Goal: Task Accomplishment & Management: Complete application form

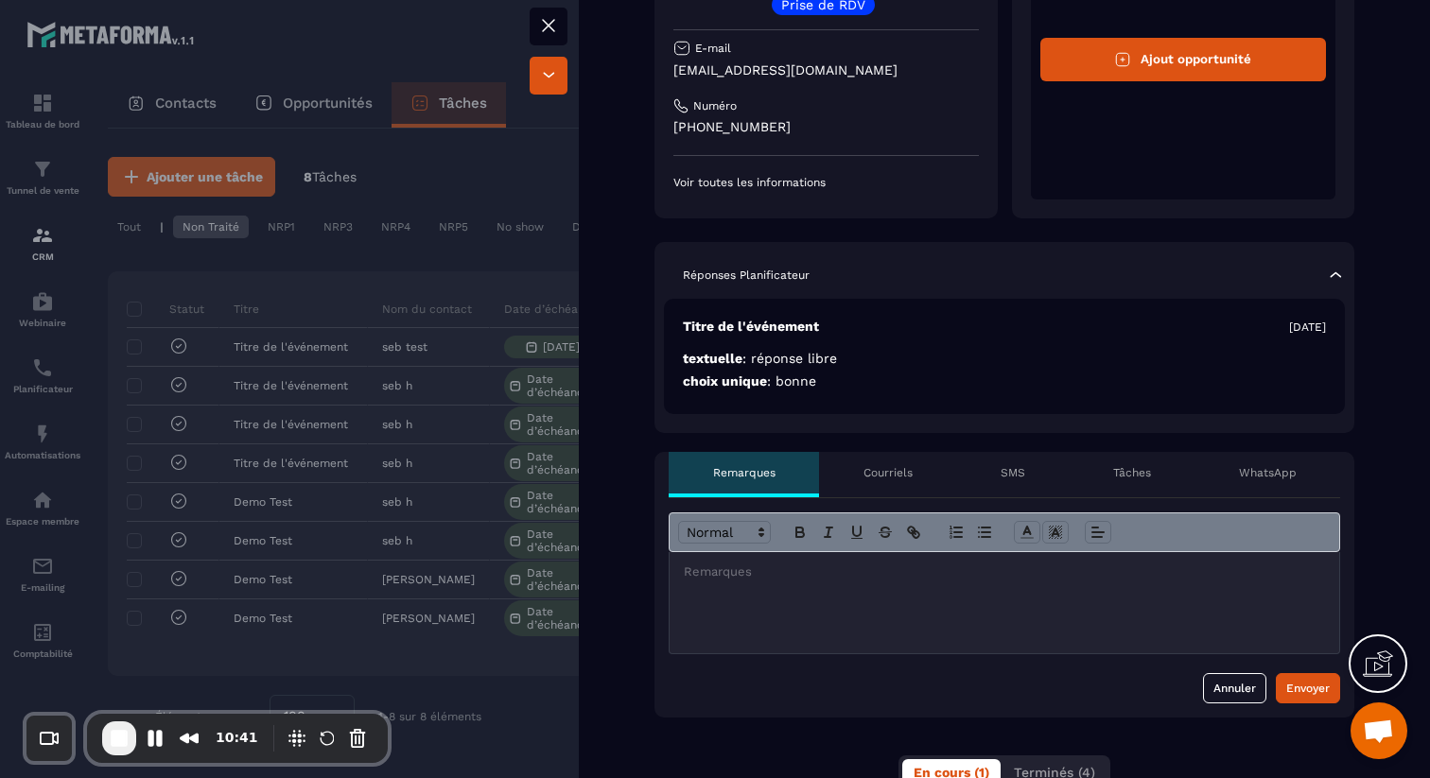
scroll to position [225, 0]
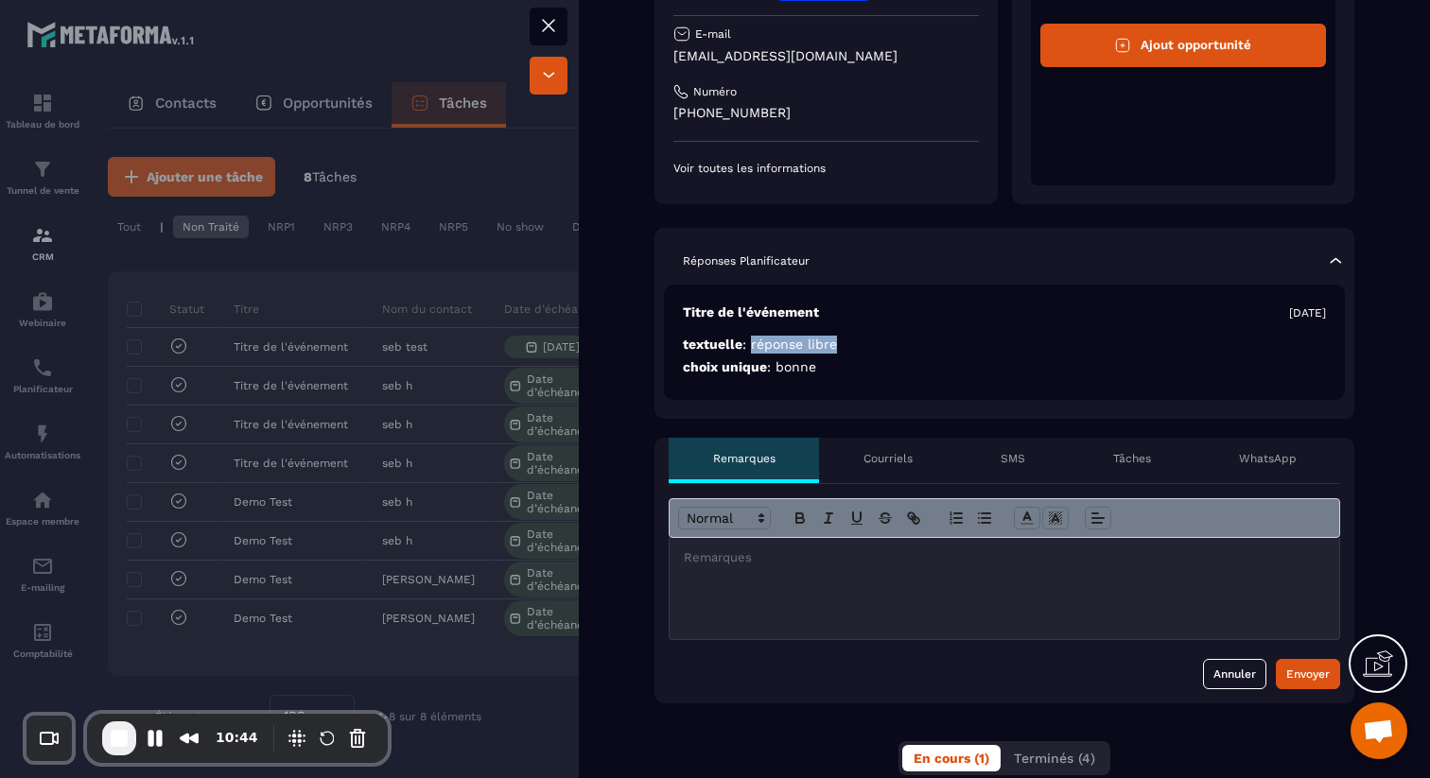
drag, startPoint x: 755, startPoint y: 343, endPoint x: 884, endPoint y: 339, distance: 129.6
click at [884, 358] on p "textuelle : réponse libre" at bounding box center [1004, 367] width 643 height 18
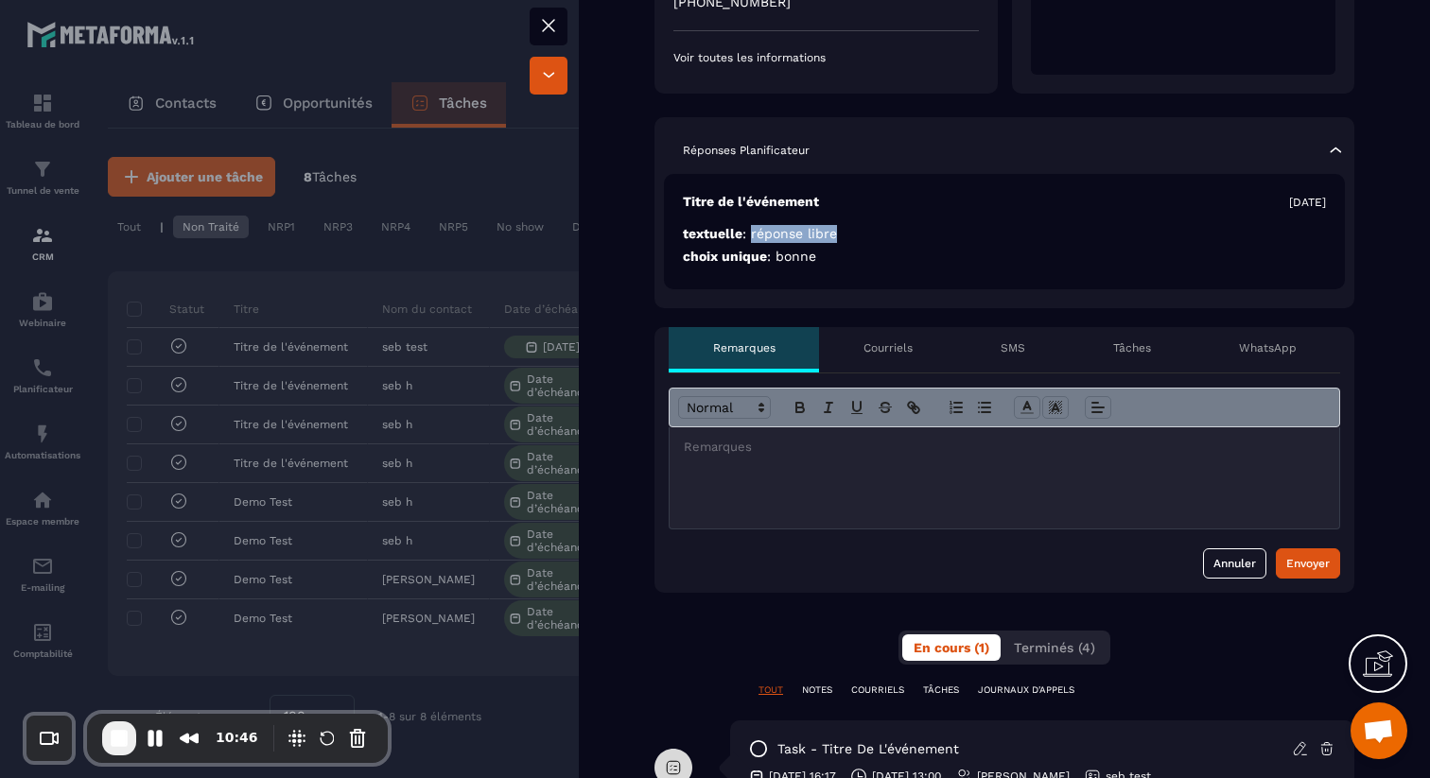
scroll to position [427, 0]
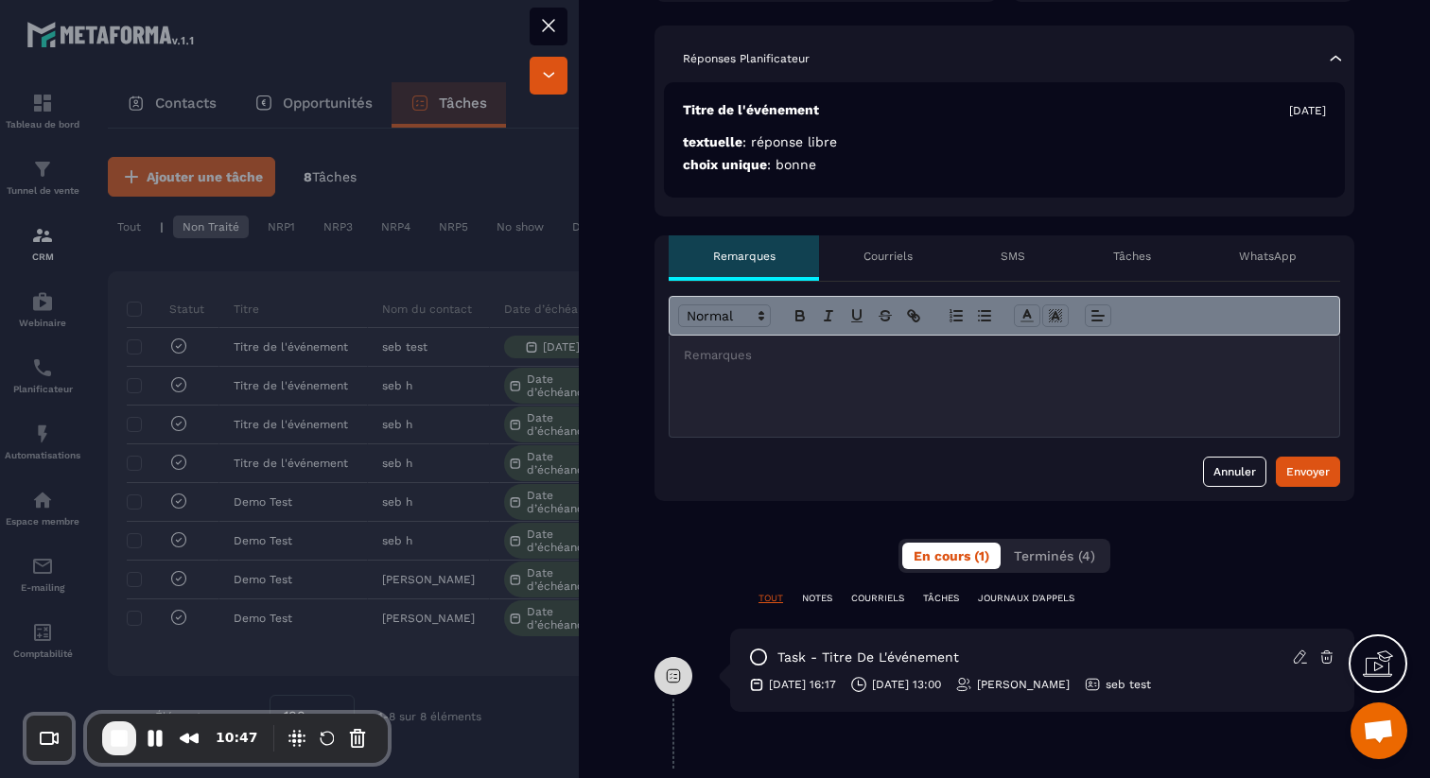
click at [879, 383] on div at bounding box center [1003, 386] width 669 height 101
click at [898, 263] on p "Courriels" at bounding box center [887, 256] width 49 height 15
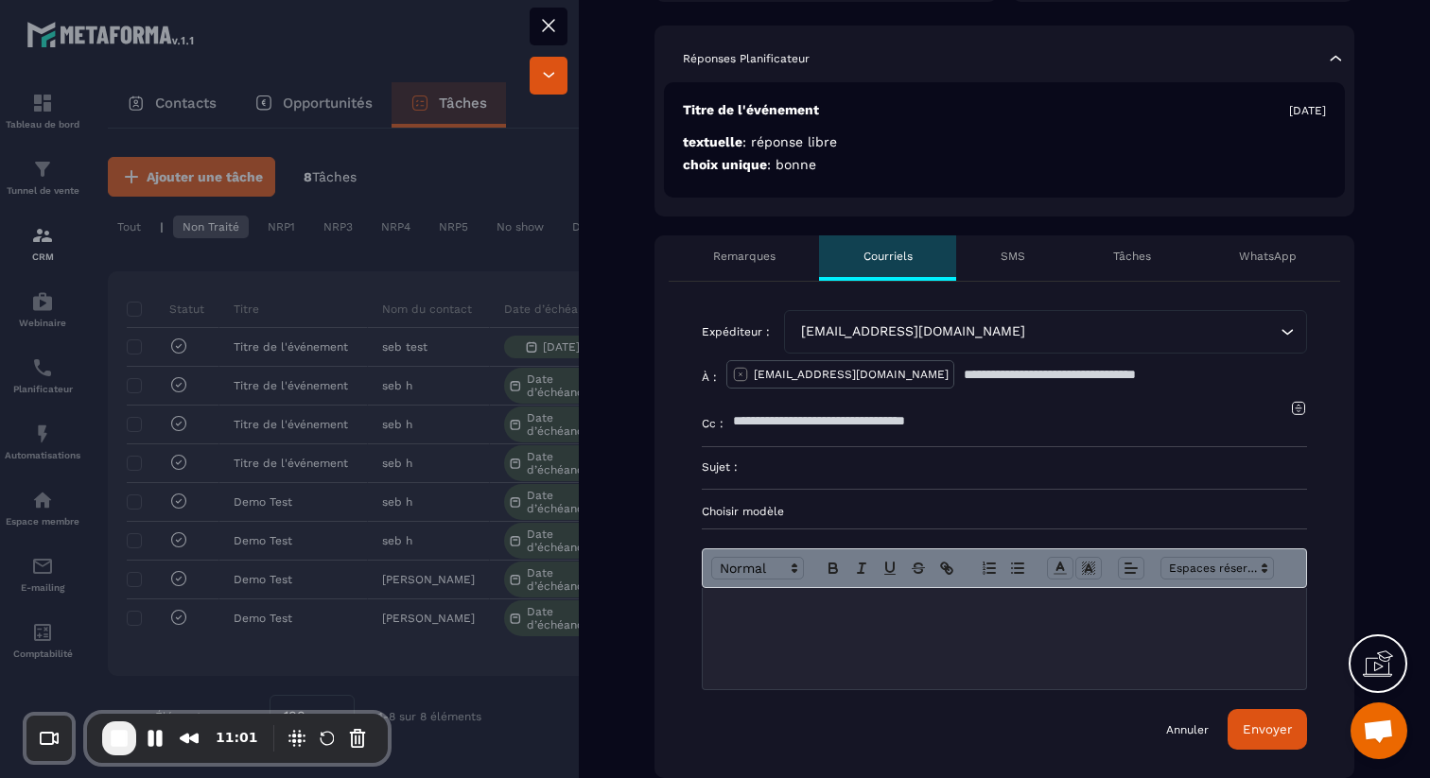
click at [949, 336] on div "[EMAIL_ADDRESS][DOMAIN_NAME]" at bounding box center [1035, 331] width 483 height 21
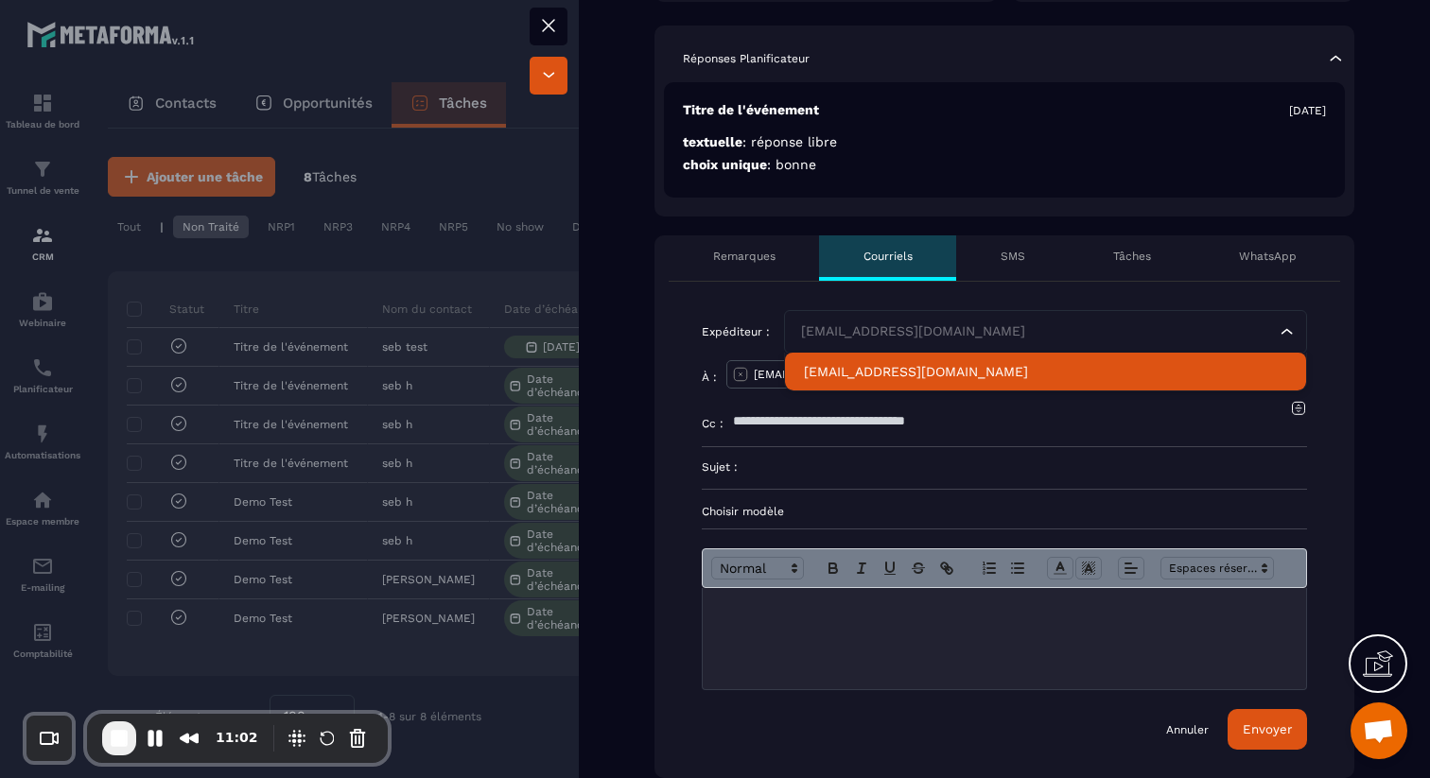
click at [938, 366] on p "[EMAIL_ADDRESS][DOMAIN_NAME]" at bounding box center [1045, 371] width 483 height 19
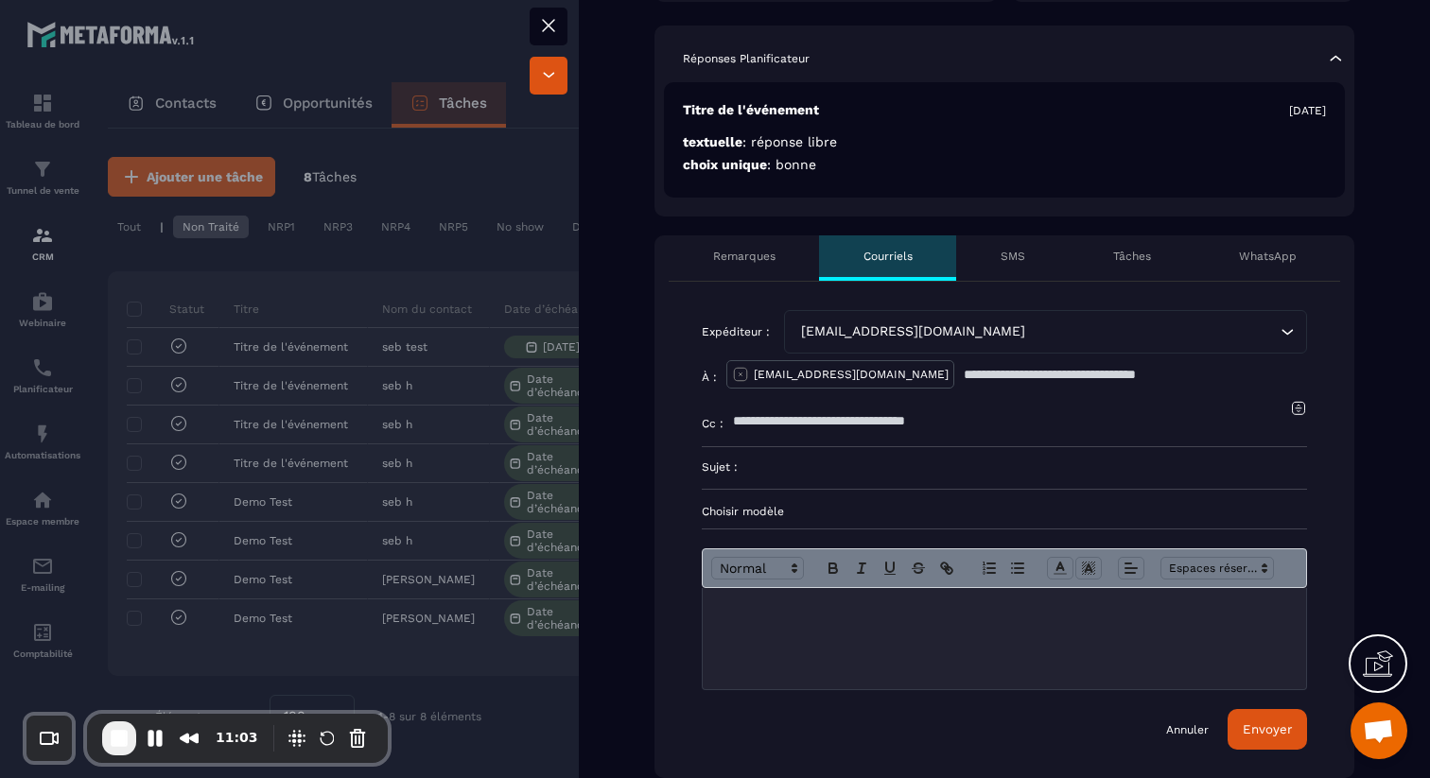
click at [1054, 329] on input "Search for option" at bounding box center [1152, 331] width 247 height 21
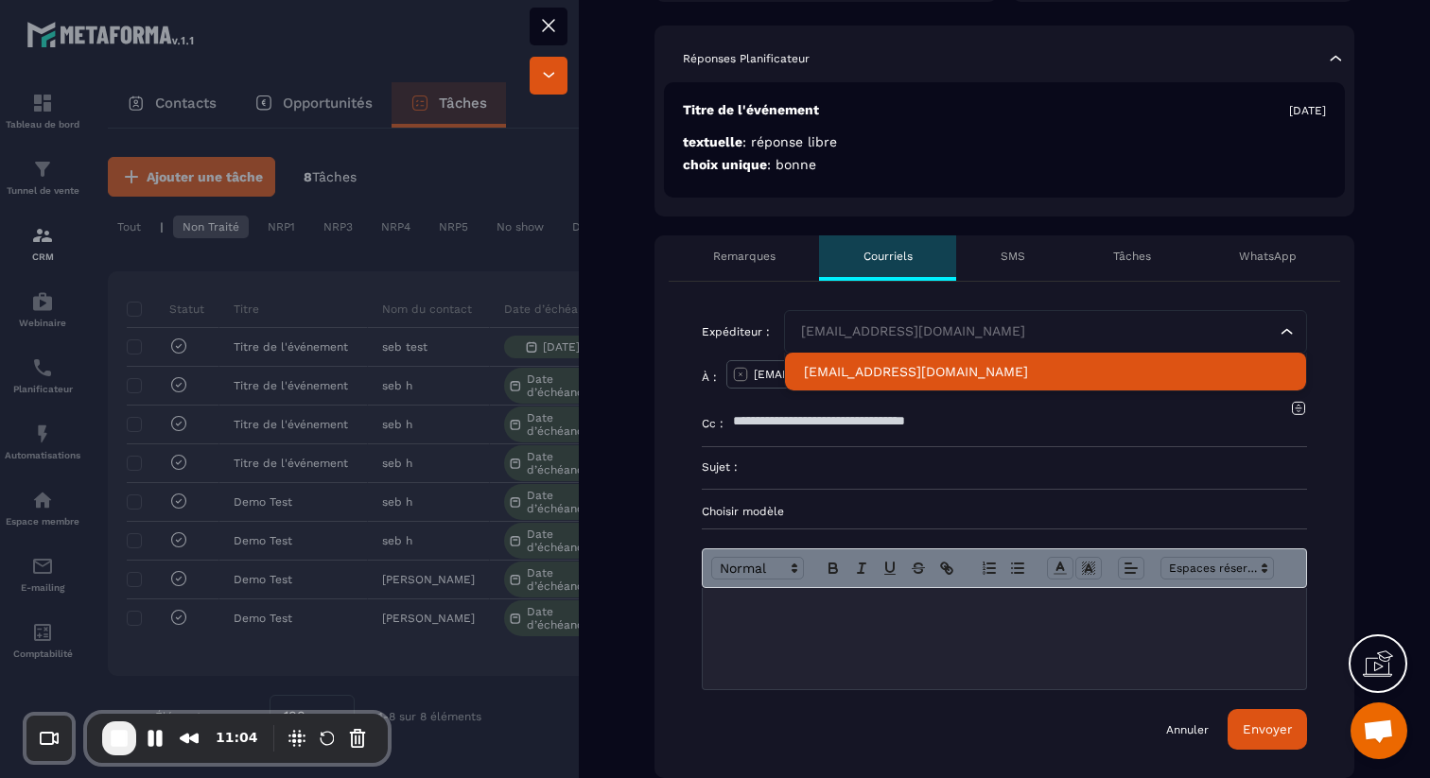
click at [966, 367] on p "[EMAIL_ADDRESS][DOMAIN_NAME]" at bounding box center [1045, 371] width 483 height 19
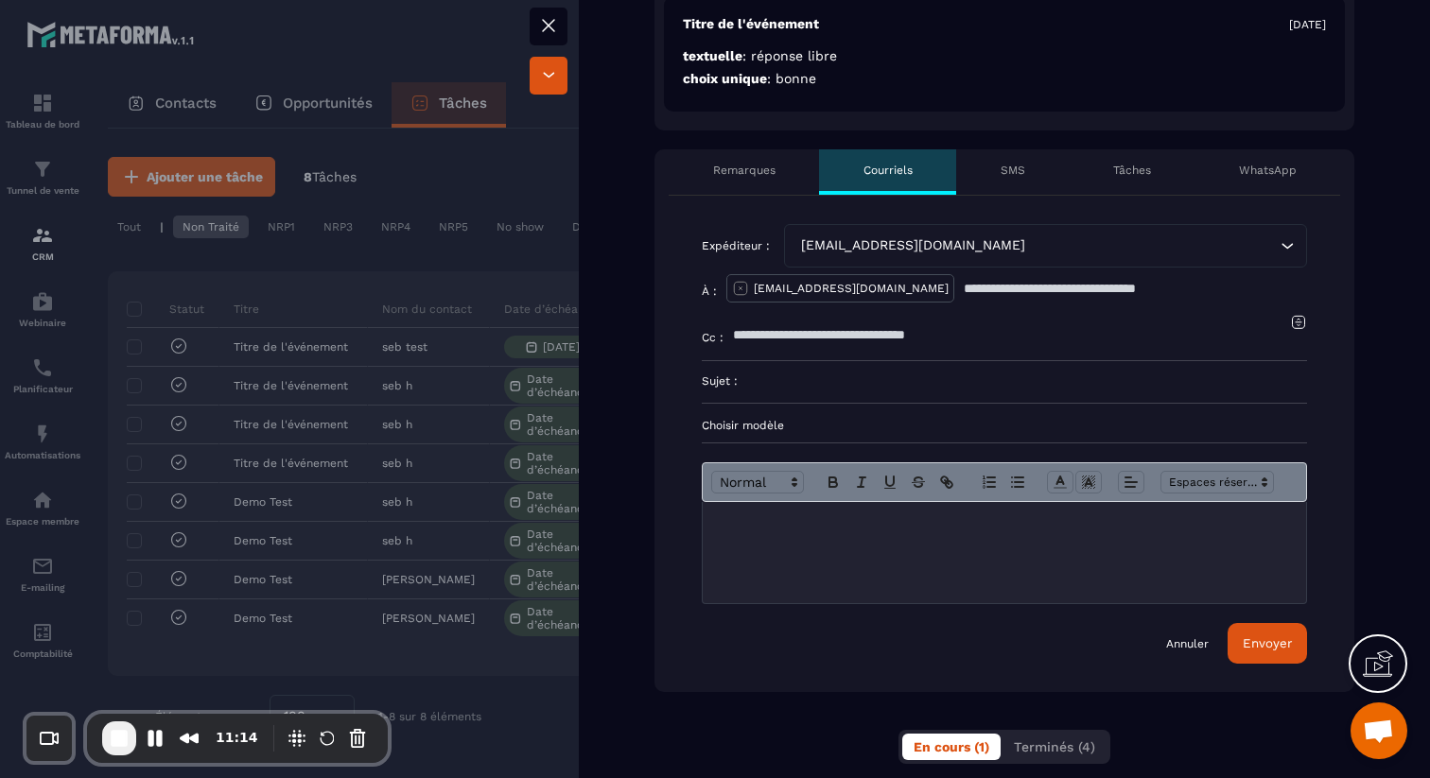
scroll to position [517, 0]
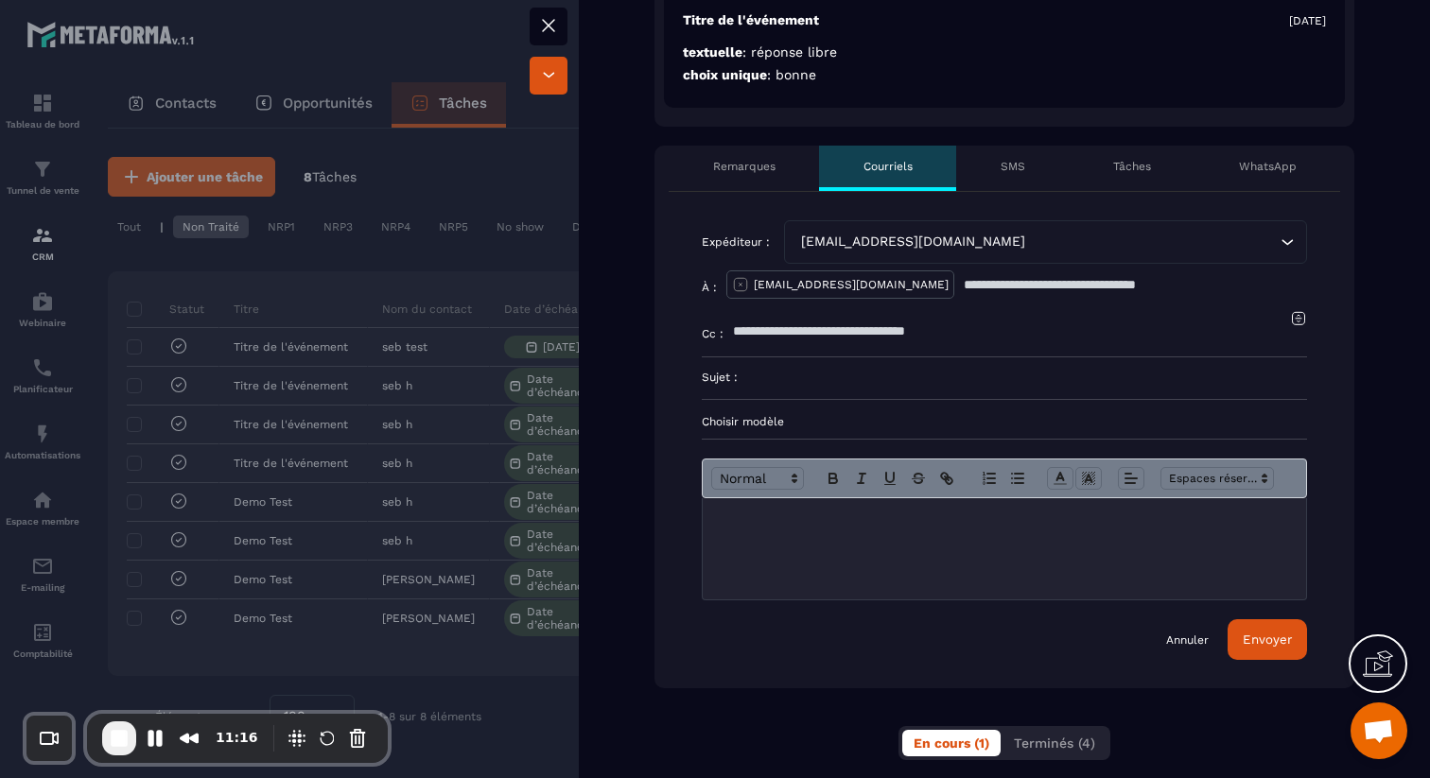
click at [761, 424] on p "Choisir modèle" at bounding box center [1004, 421] width 605 height 15
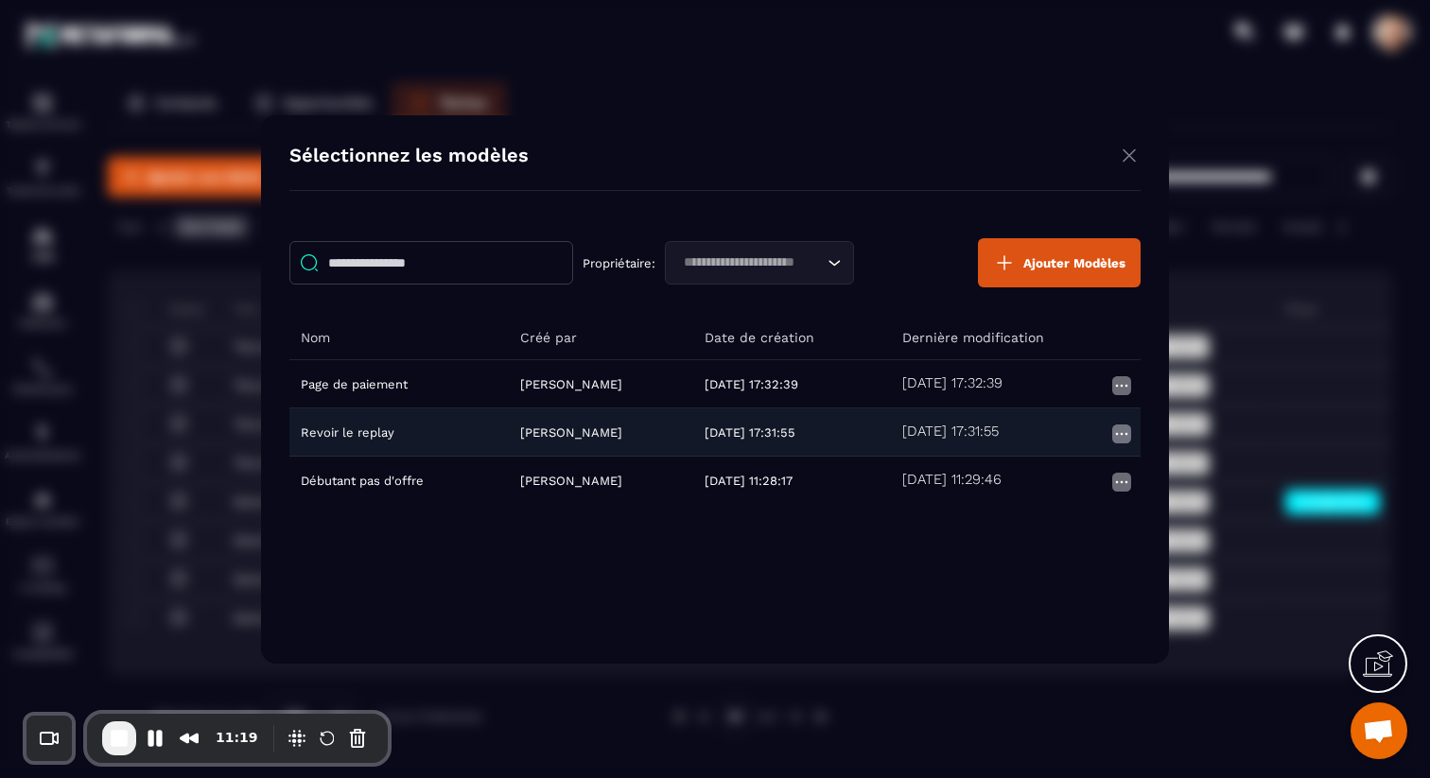
click at [374, 430] on td "Revoir le replay" at bounding box center [398, 432] width 219 height 48
type input "**********"
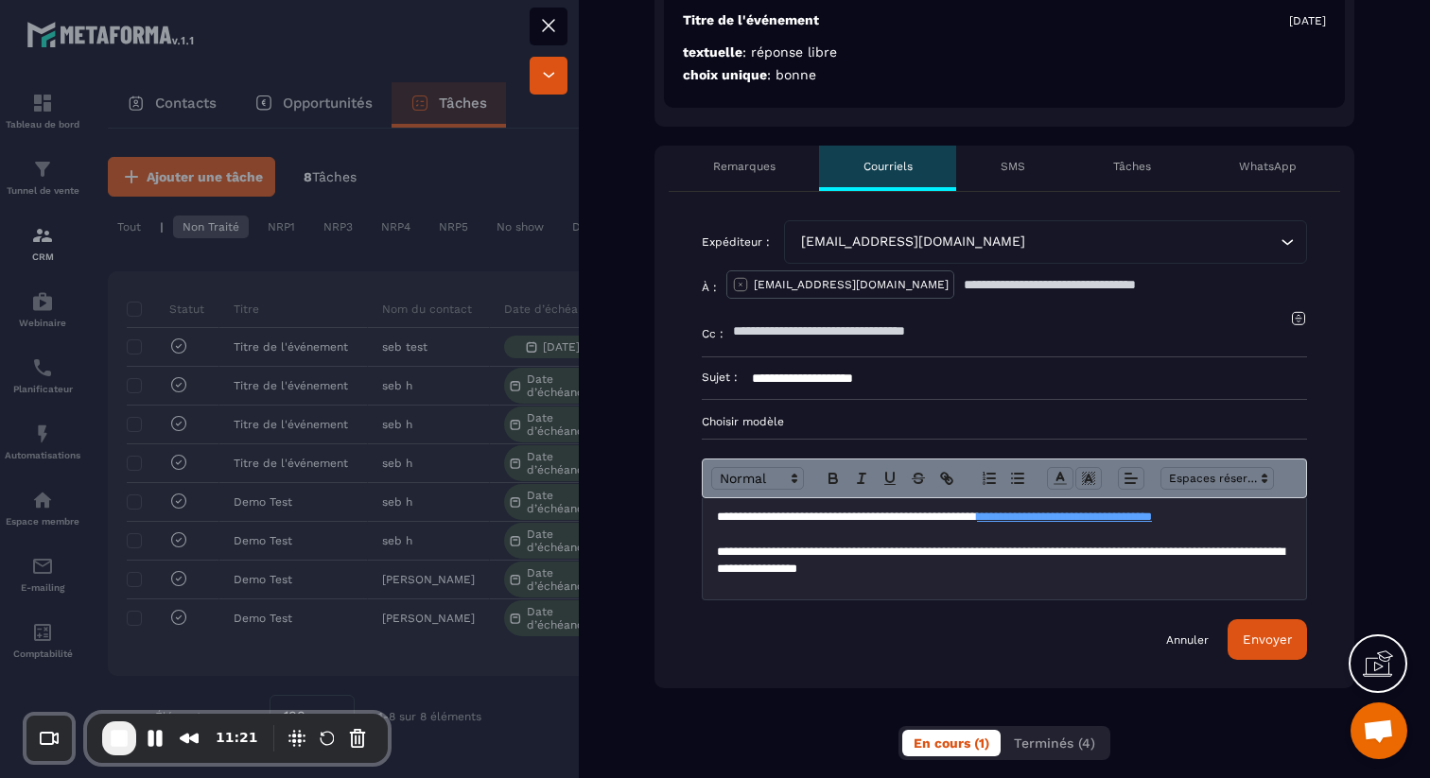
scroll to position [0, 0]
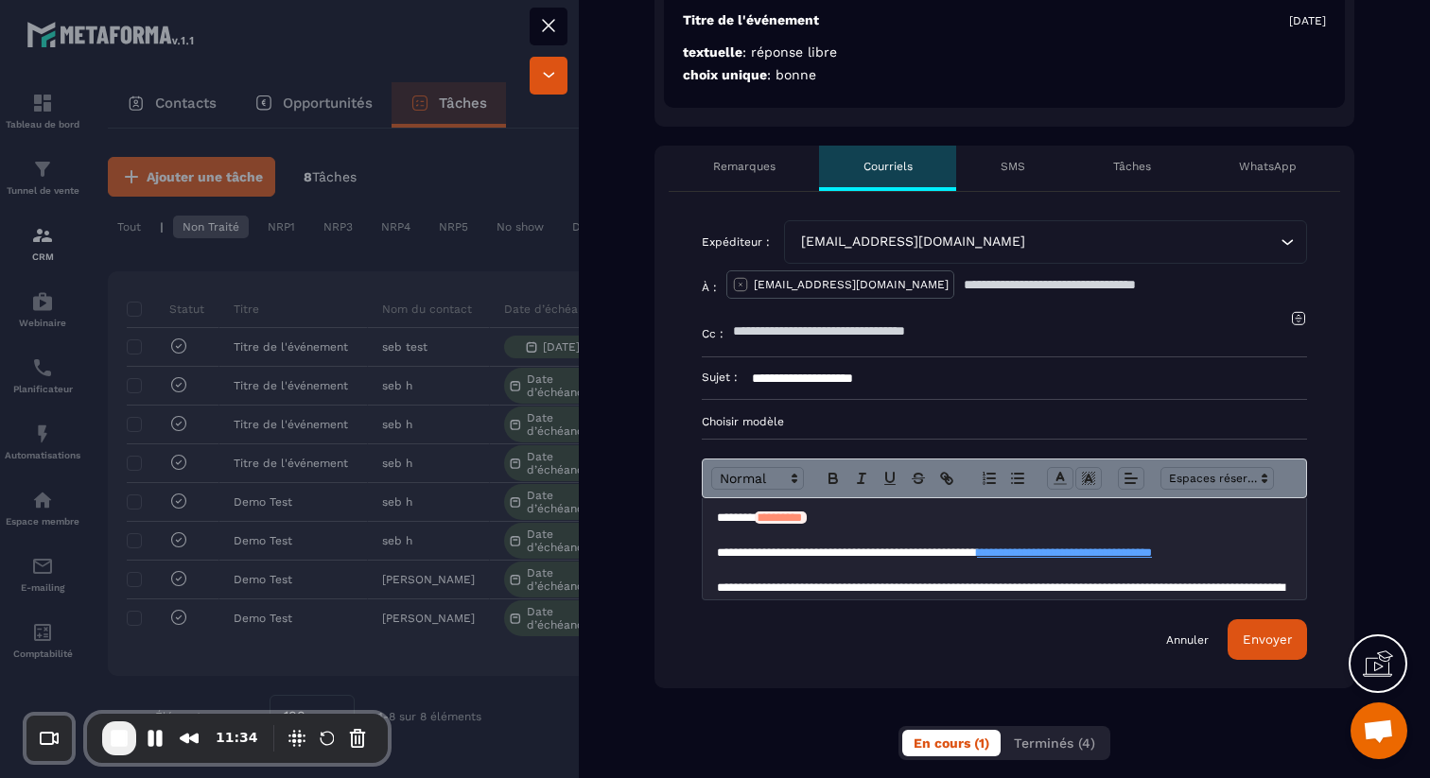
click at [1184, 639] on link "Annuler" at bounding box center [1187, 640] width 43 height 15
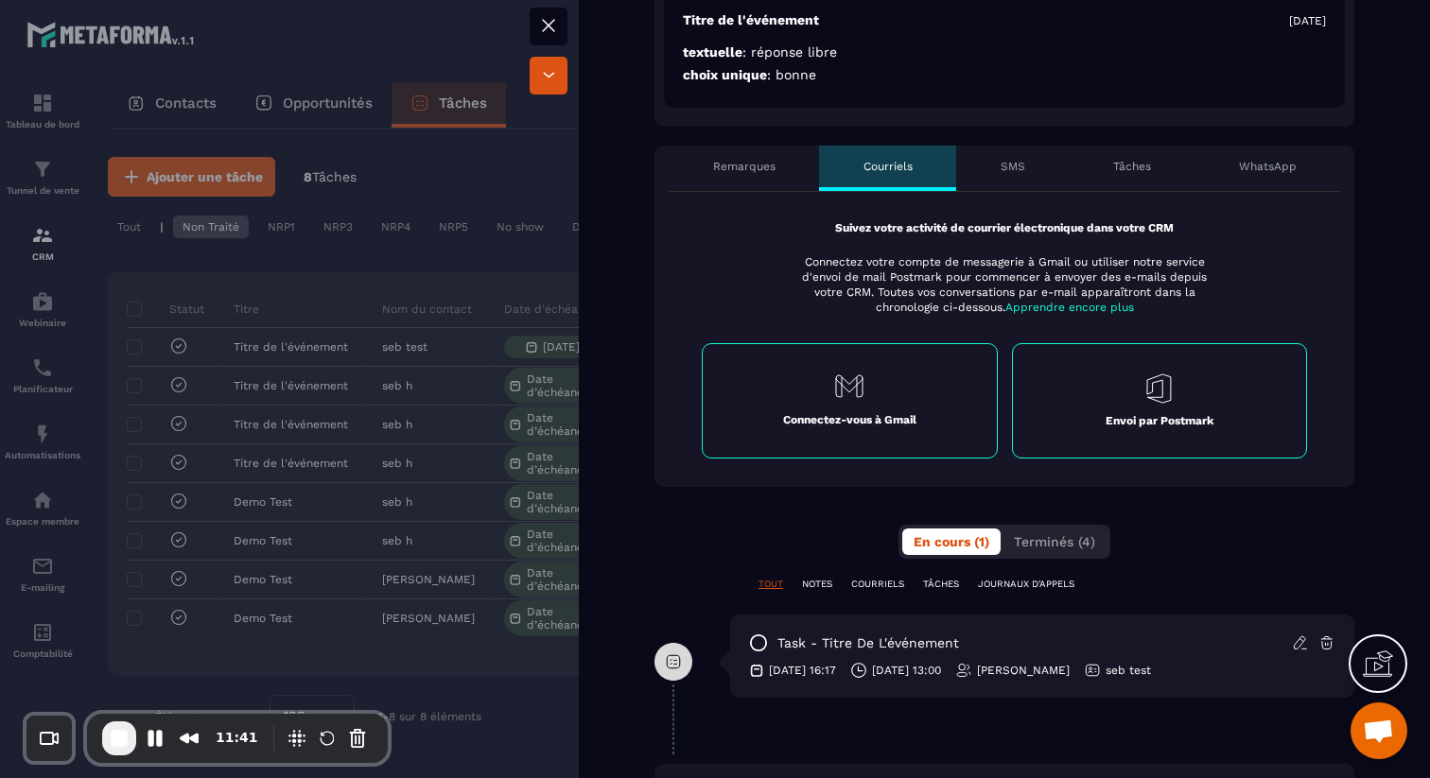
click at [1068, 401] on div "Envoi par Postmark" at bounding box center [1160, 400] width 296 height 115
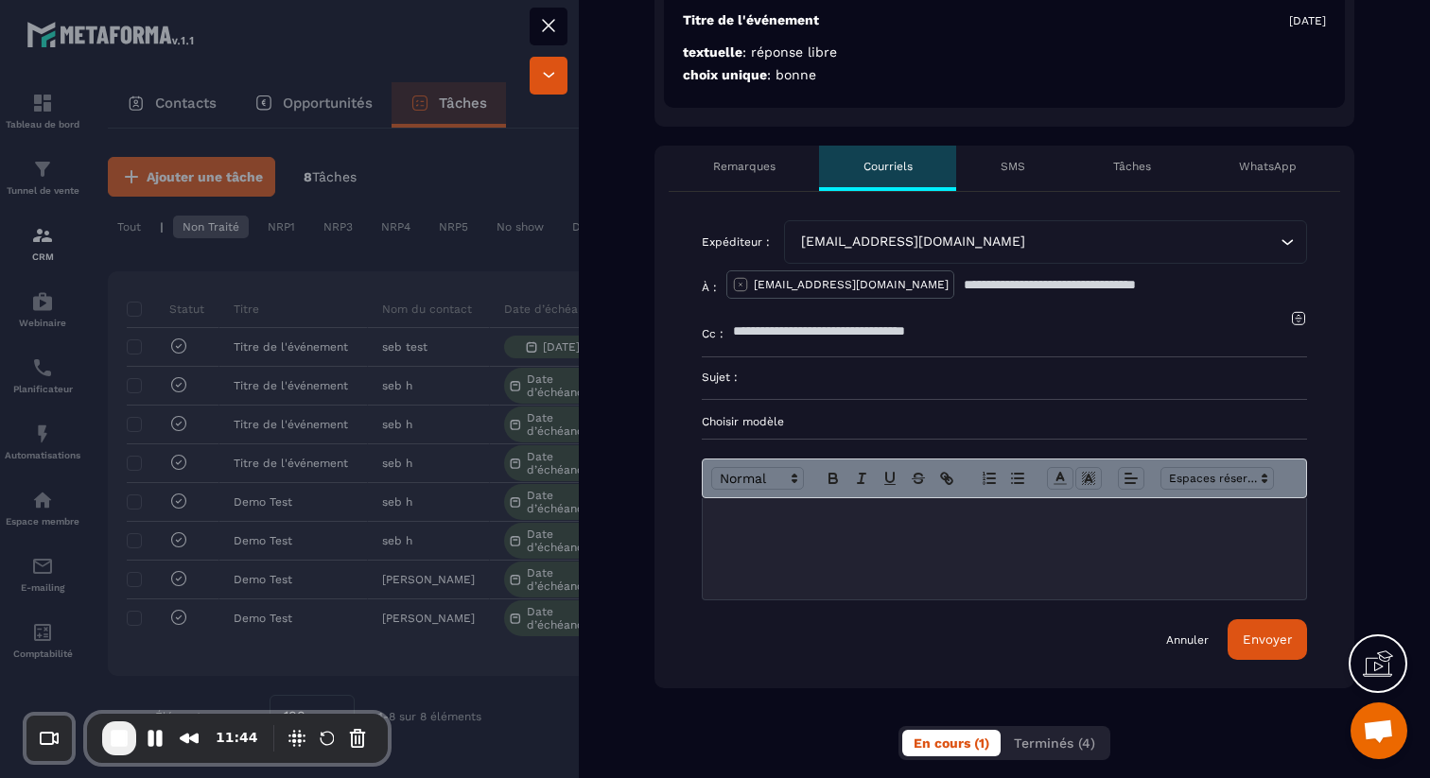
click at [1005, 169] on p "SMS" at bounding box center [1012, 166] width 25 height 15
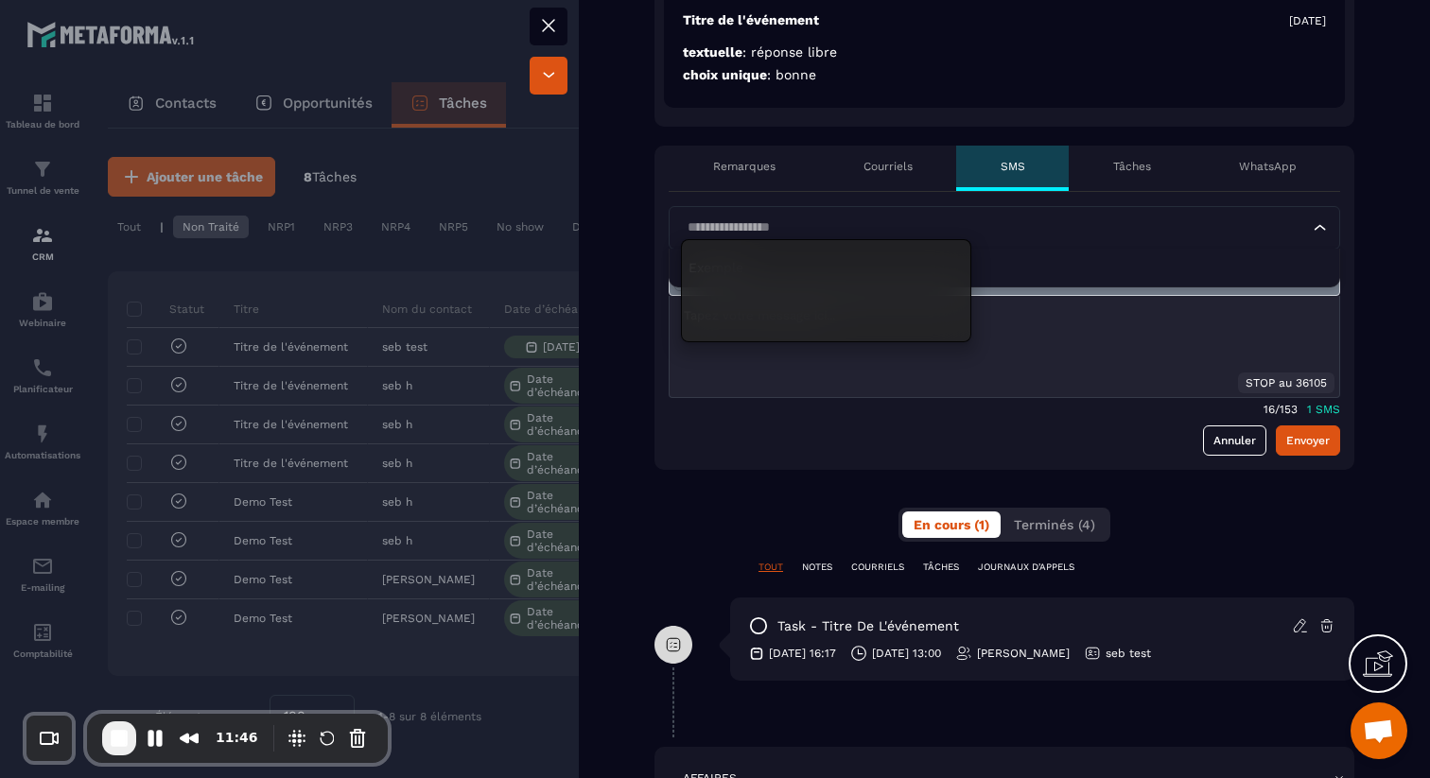
click at [942, 224] on input "Search for option" at bounding box center [995, 227] width 628 height 21
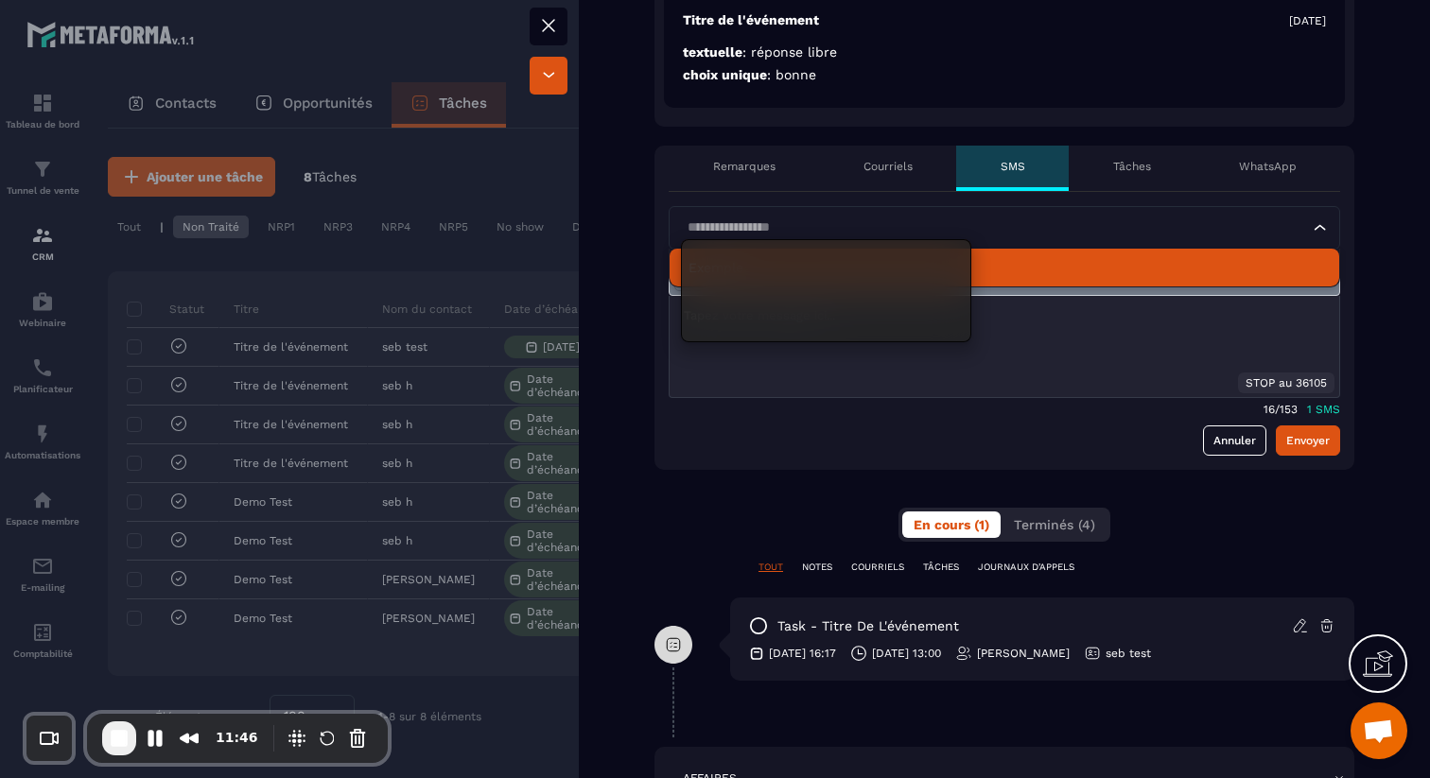
click at [1050, 286] on ul "Exemple" at bounding box center [1003, 268] width 671 height 39
click at [1055, 259] on p "Exemple" at bounding box center [1004, 267] width 632 height 19
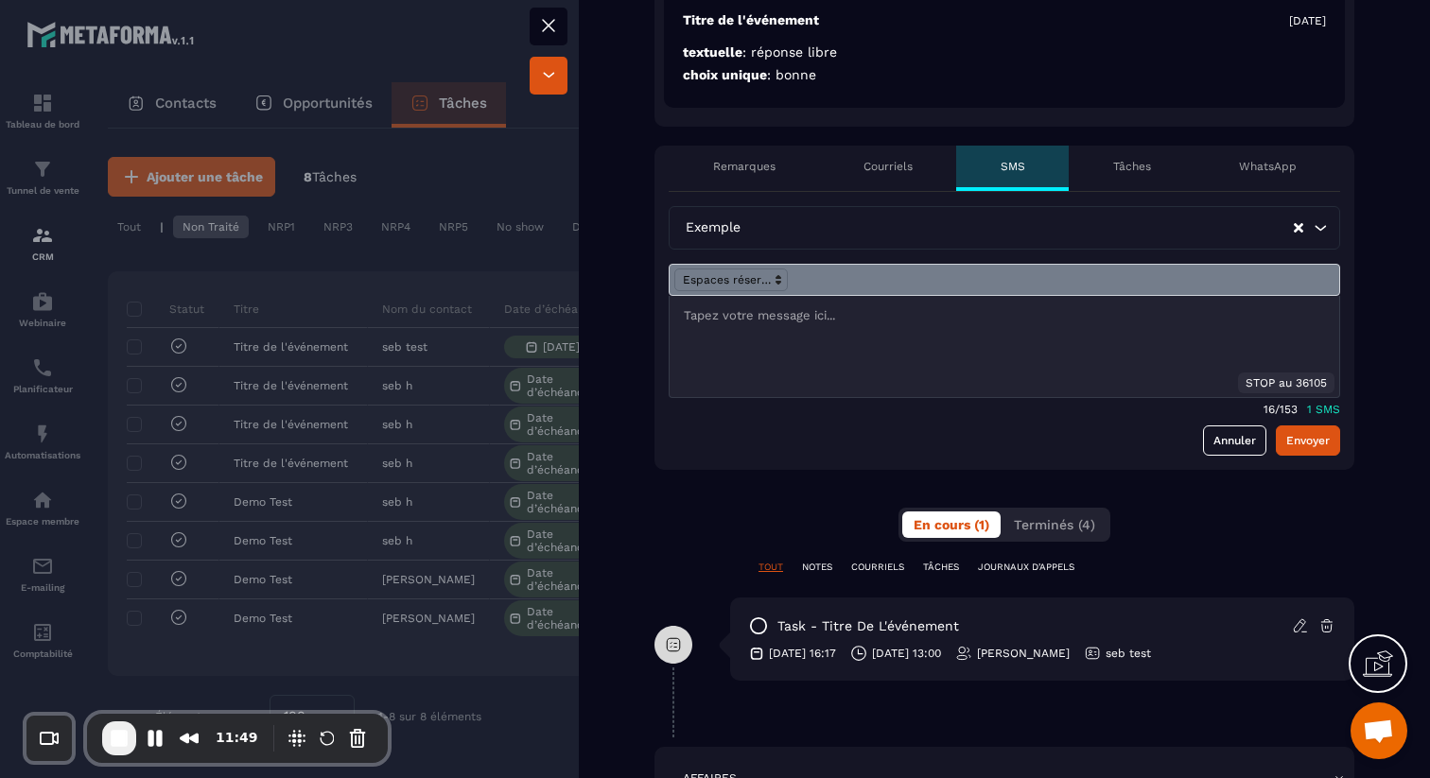
click at [837, 354] on div at bounding box center [1003, 346] width 669 height 101
drag, startPoint x: 1263, startPoint y: 410, endPoint x: 1307, endPoint y: 410, distance: 43.5
click at [1307, 410] on div "23/ 153 1 SMS" at bounding box center [1003, 407] width 671 height 18
click at [1307, 410] on p "1 SMS" at bounding box center [1323, 409] width 33 height 13
click at [759, 318] on p "*******" at bounding box center [1004, 315] width 641 height 17
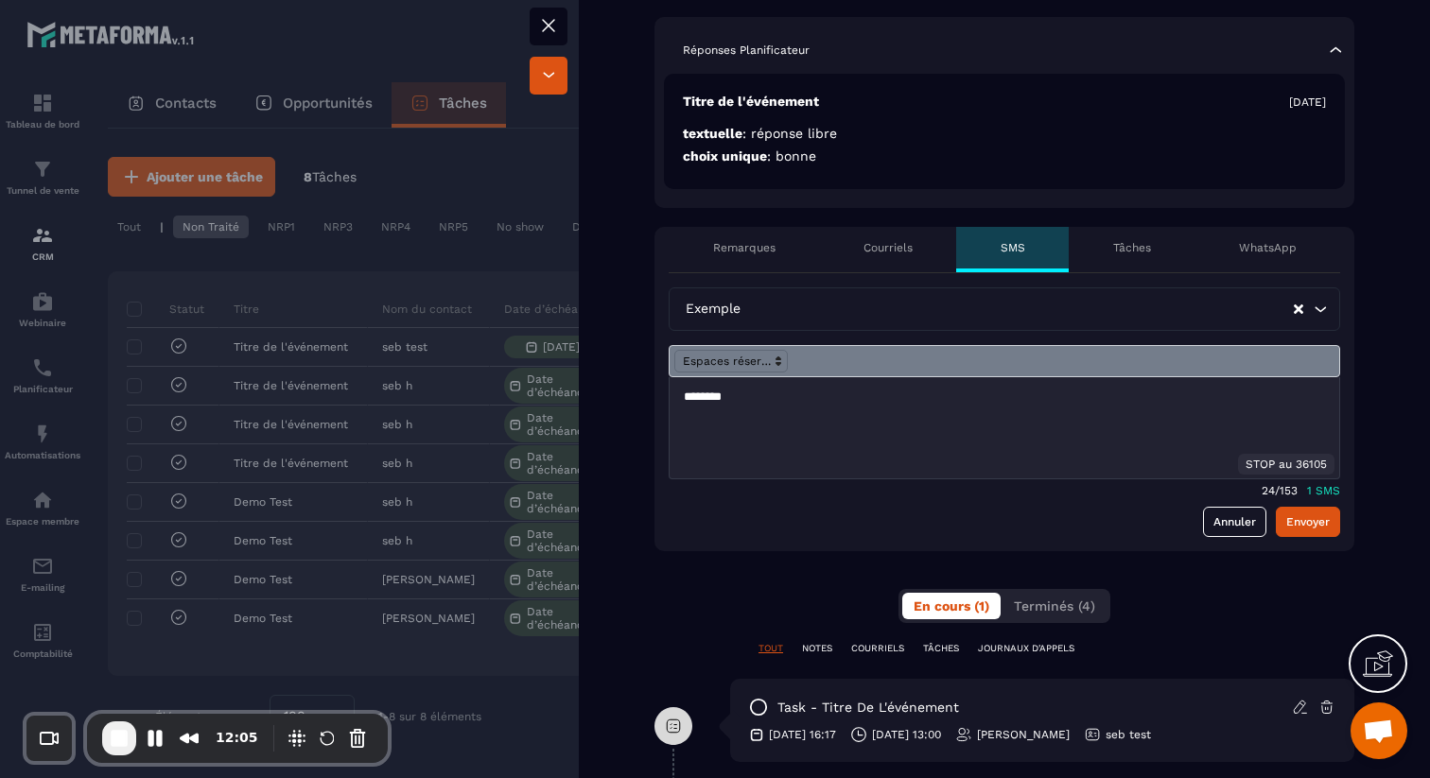
scroll to position [437, 0]
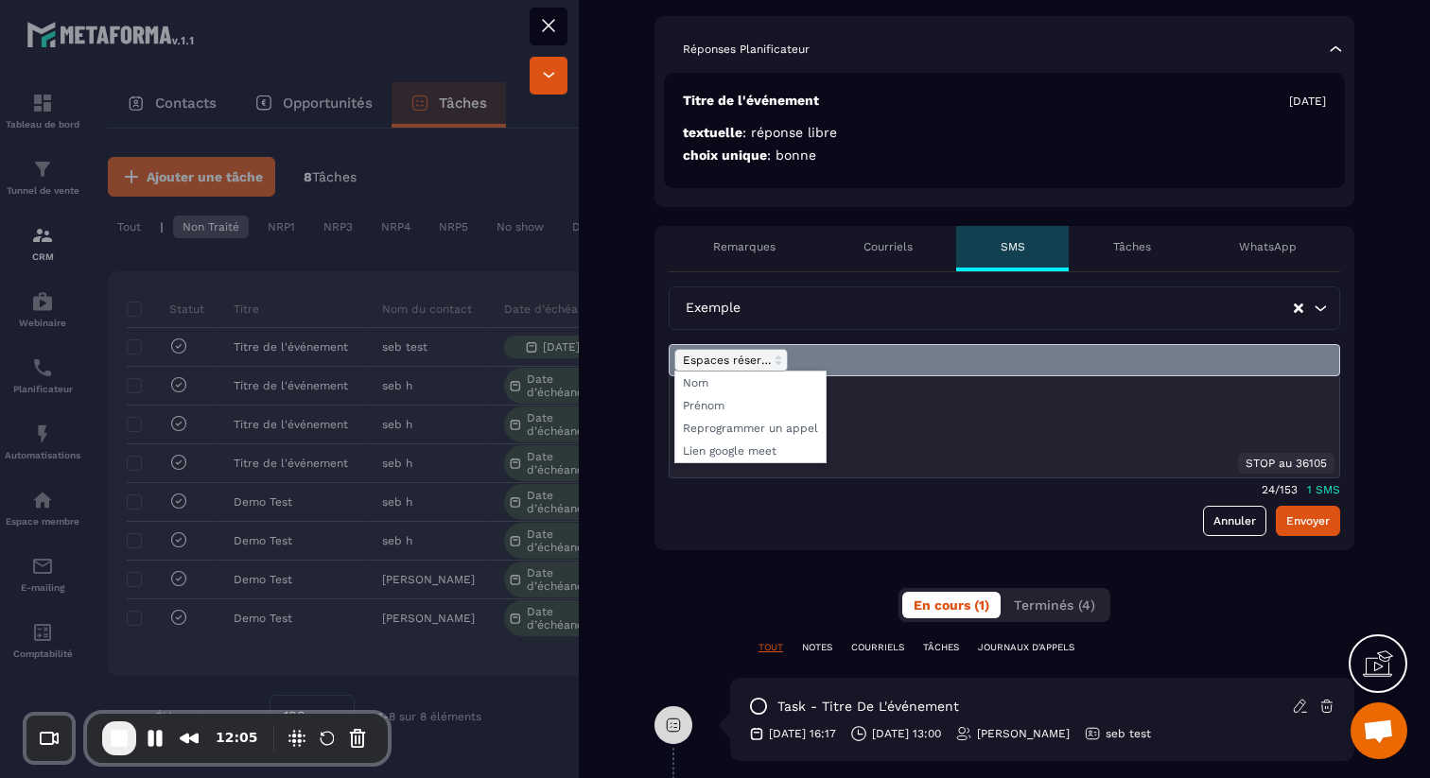
click at [751, 367] on span at bounding box center [730, 360] width 113 height 23
click at [750, 382] on span at bounding box center [750, 383] width 150 height 23
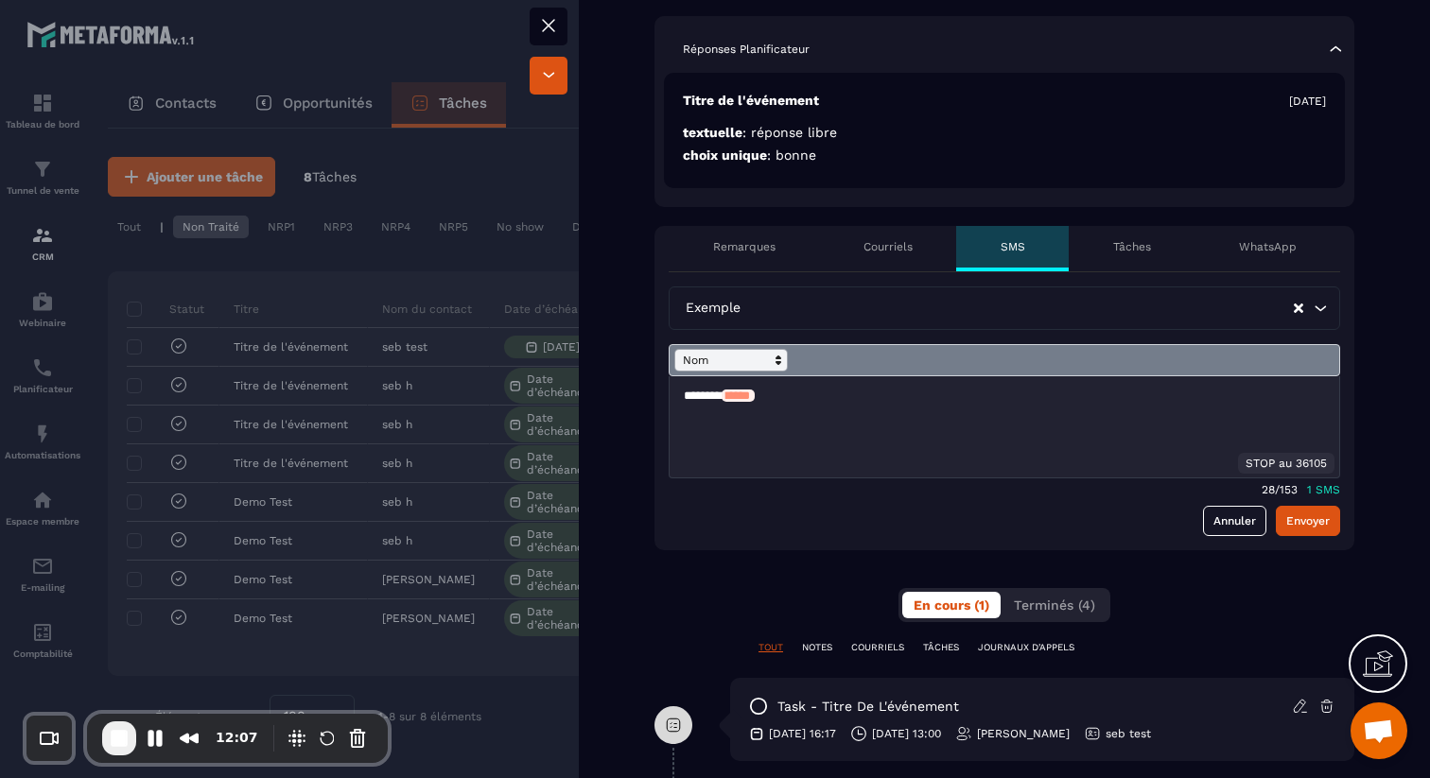
click at [768, 363] on span at bounding box center [730, 360] width 113 height 23
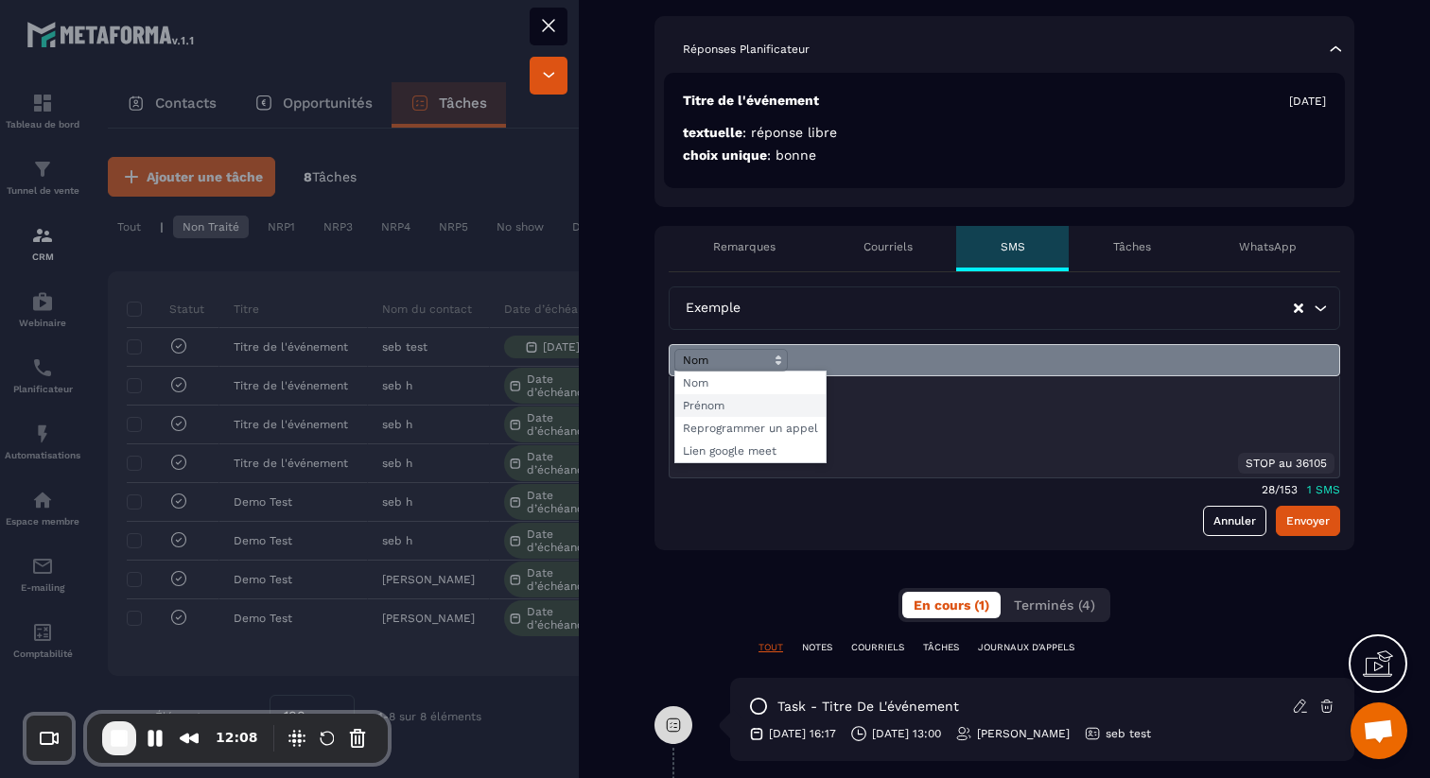
click at [764, 401] on span at bounding box center [750, 405] width 150 height 23
click at [768, 356] on span at bounding box center [730, 360] width 113 height 23
click at [785, 430] on span at bounding box center [750, 428] width 150 height 23
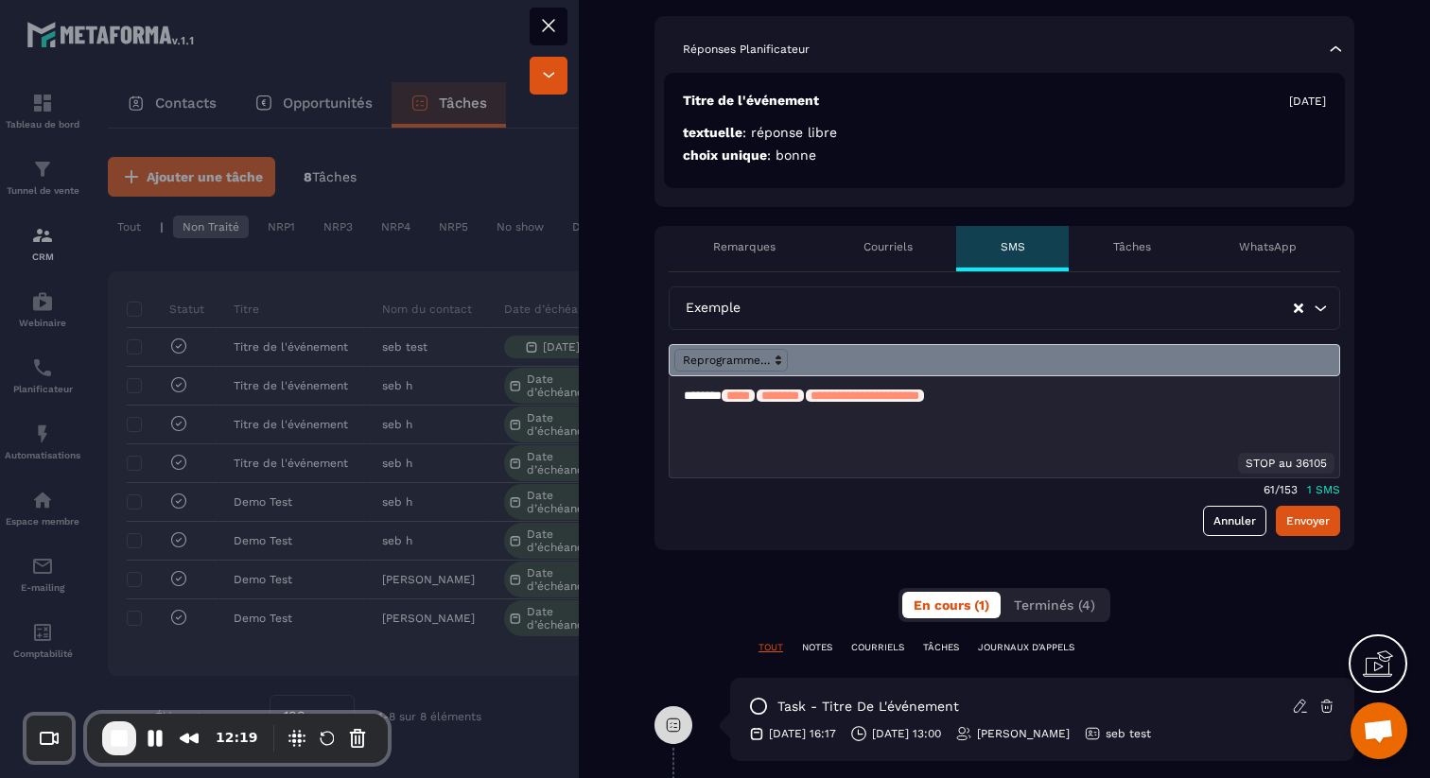
click at [842, 397] on span "**********" at bounding box center [865, 396] width 118 height 12
click at [711, 346] on div at bounding box center [1003, 360] width 671 height 32
click at [711, 359] on span at bounding box center [730, 360] width 113 height 23
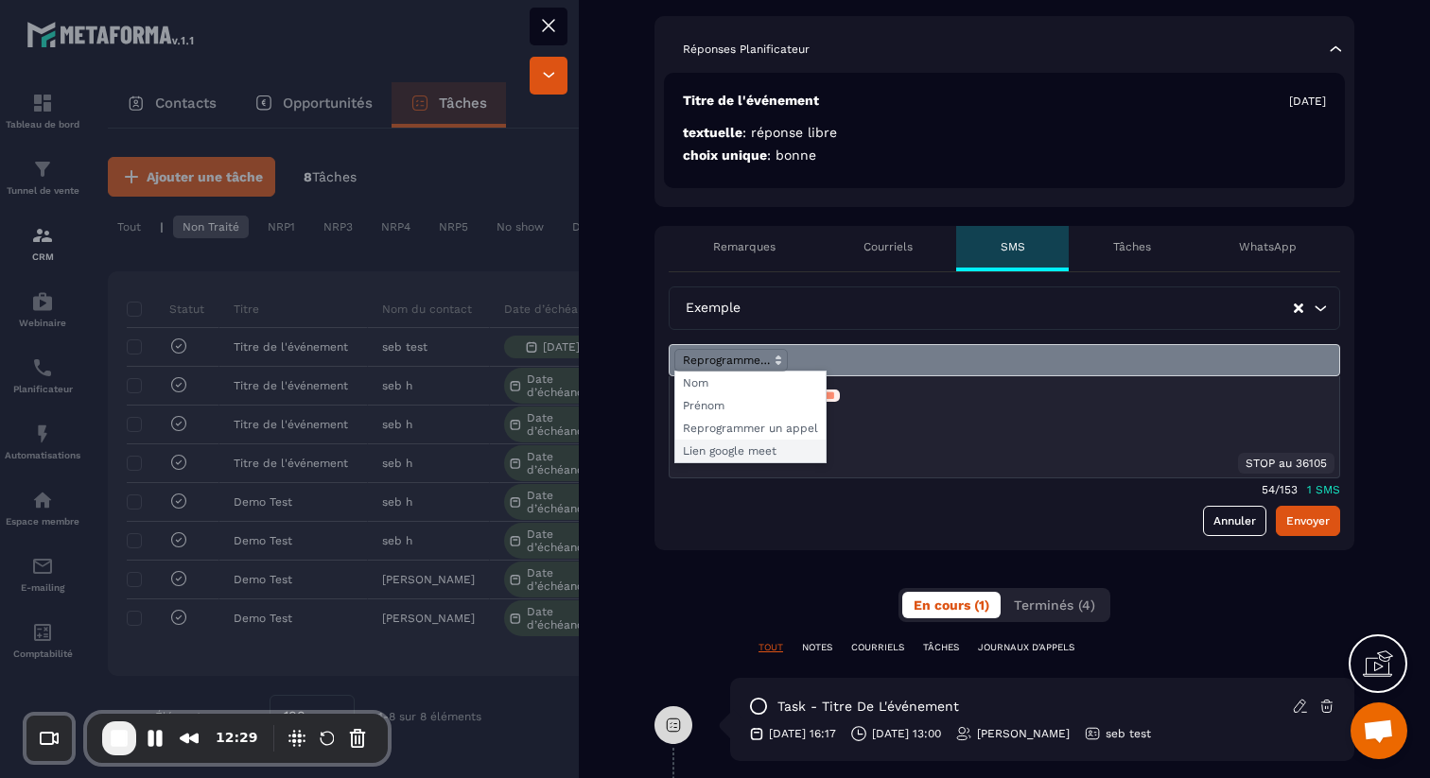
click at [709, 452] on span at bounding box center [750, 451] width 150 height 23
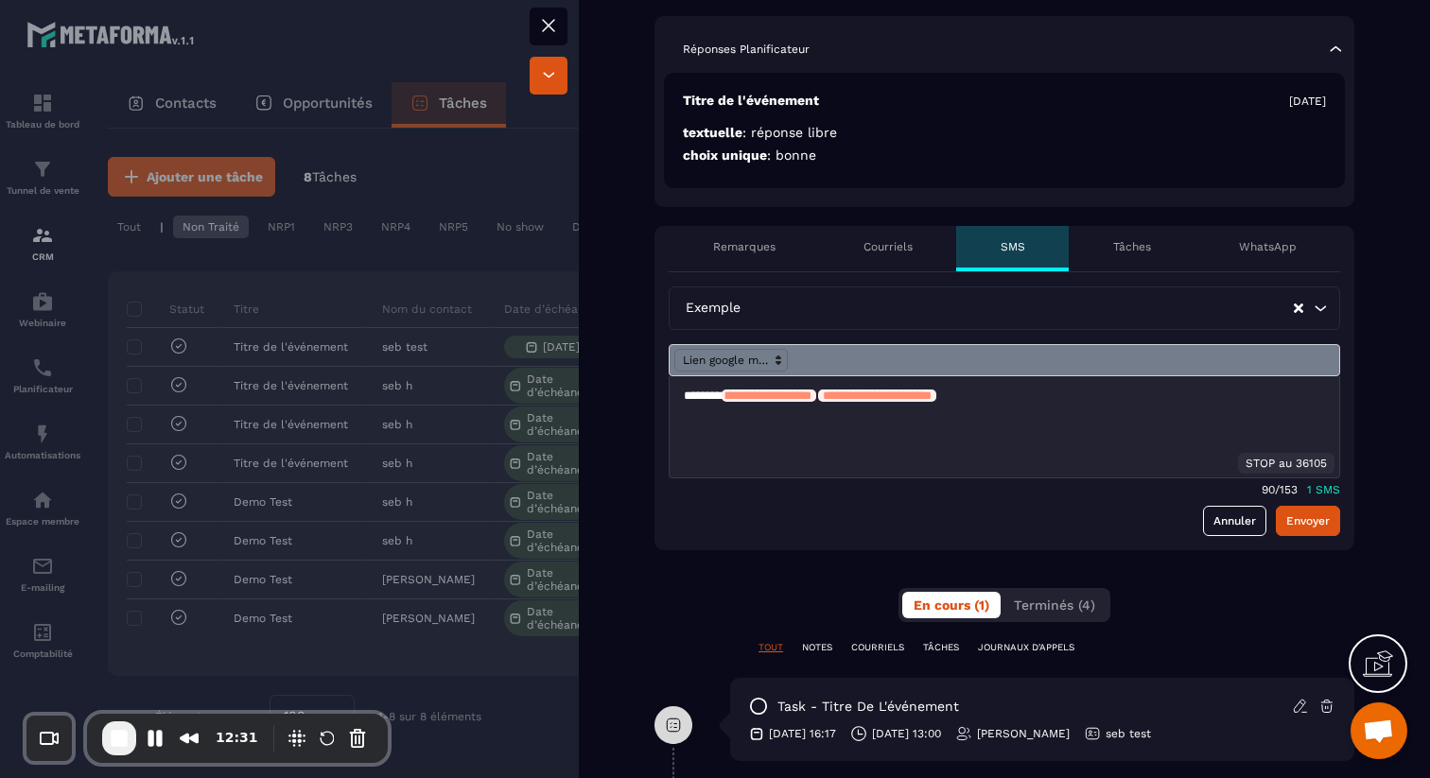
click at [1088, 397] on p "**********" at bounding box center [1004, 396] width 641 height 17
click at [922, 394] on p "**********" at bounding box center [1004, 396] width 641 height 17
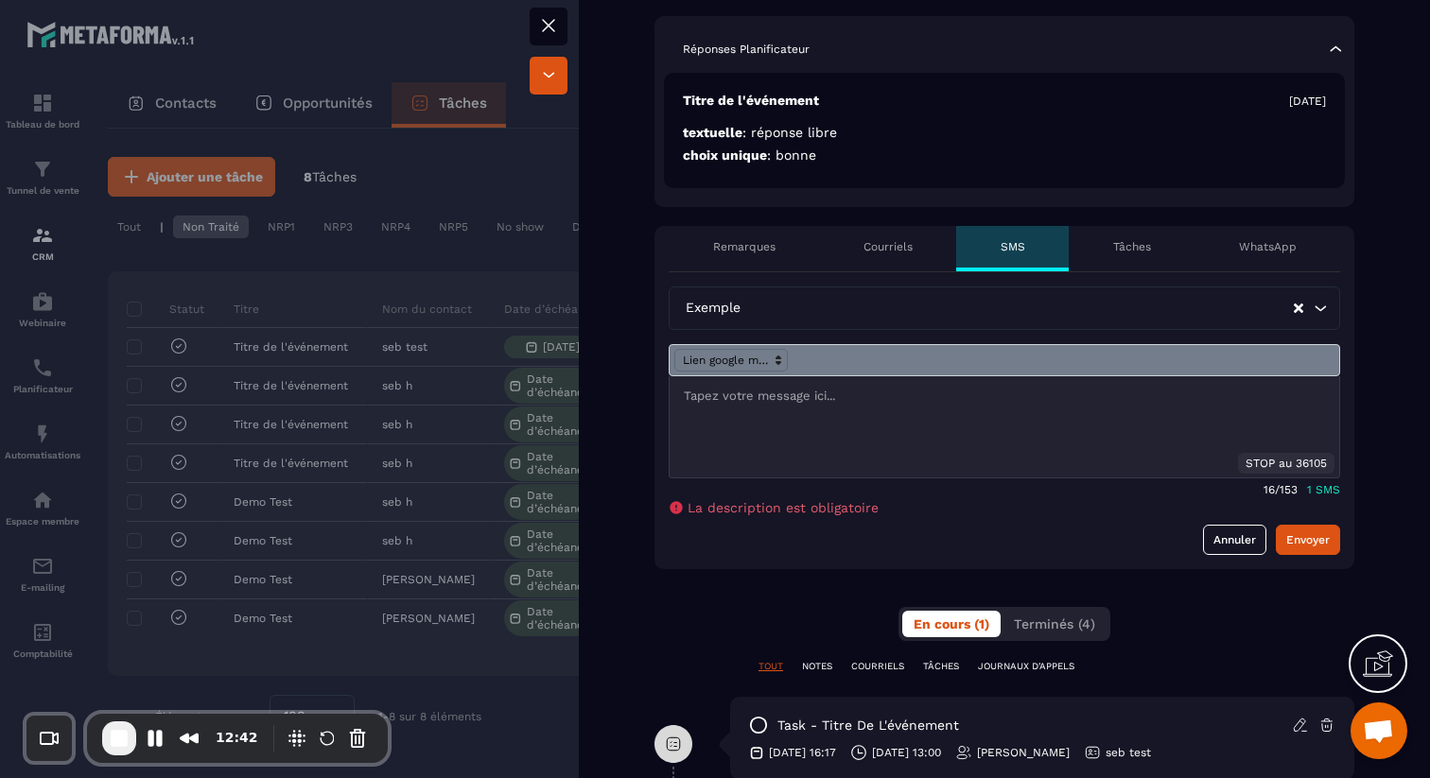
click at [847, 410] on div at bounding box center [1003, 426] width 669 height 101
click at [781, 307] on input "Search for option" at bounding box center [1017, 308] width 547 height 21
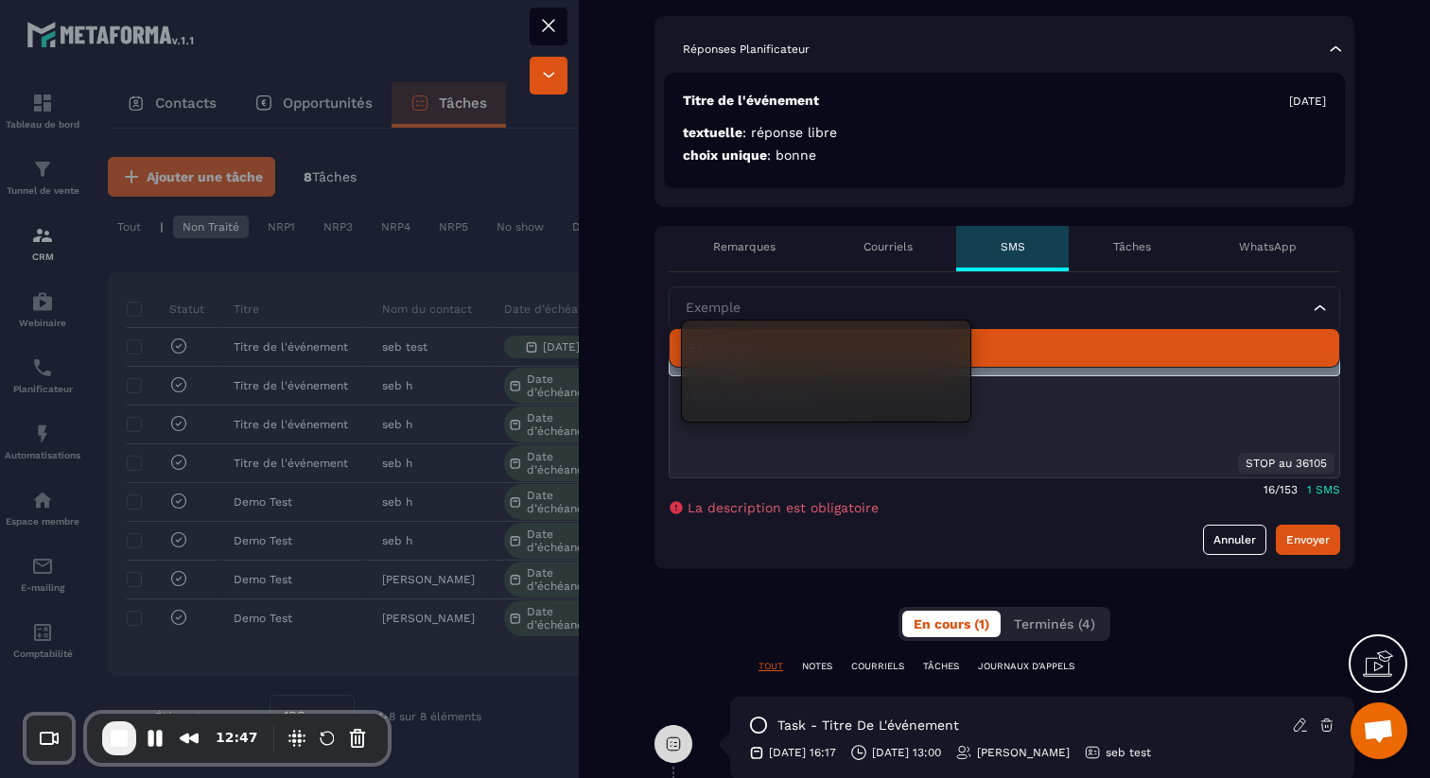
click at [1040, 340] on p "Exemple" at bounding box center [1004, 348] width 632 height 19
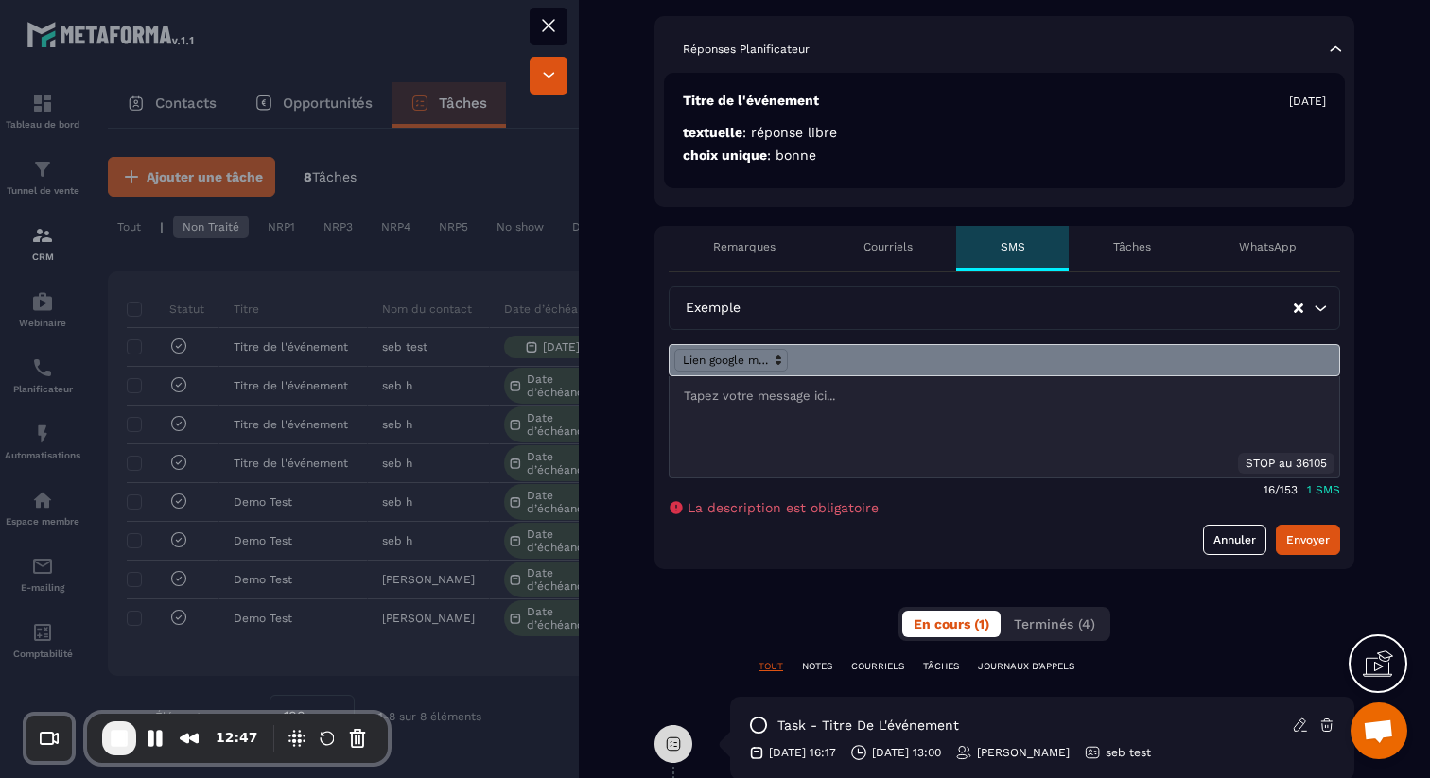
click at [946, 419] on div at bounding box center [1003, 426] width 669 height 101
click at [767, 365] on span at bounding box center [730, 360] width 113 height 23
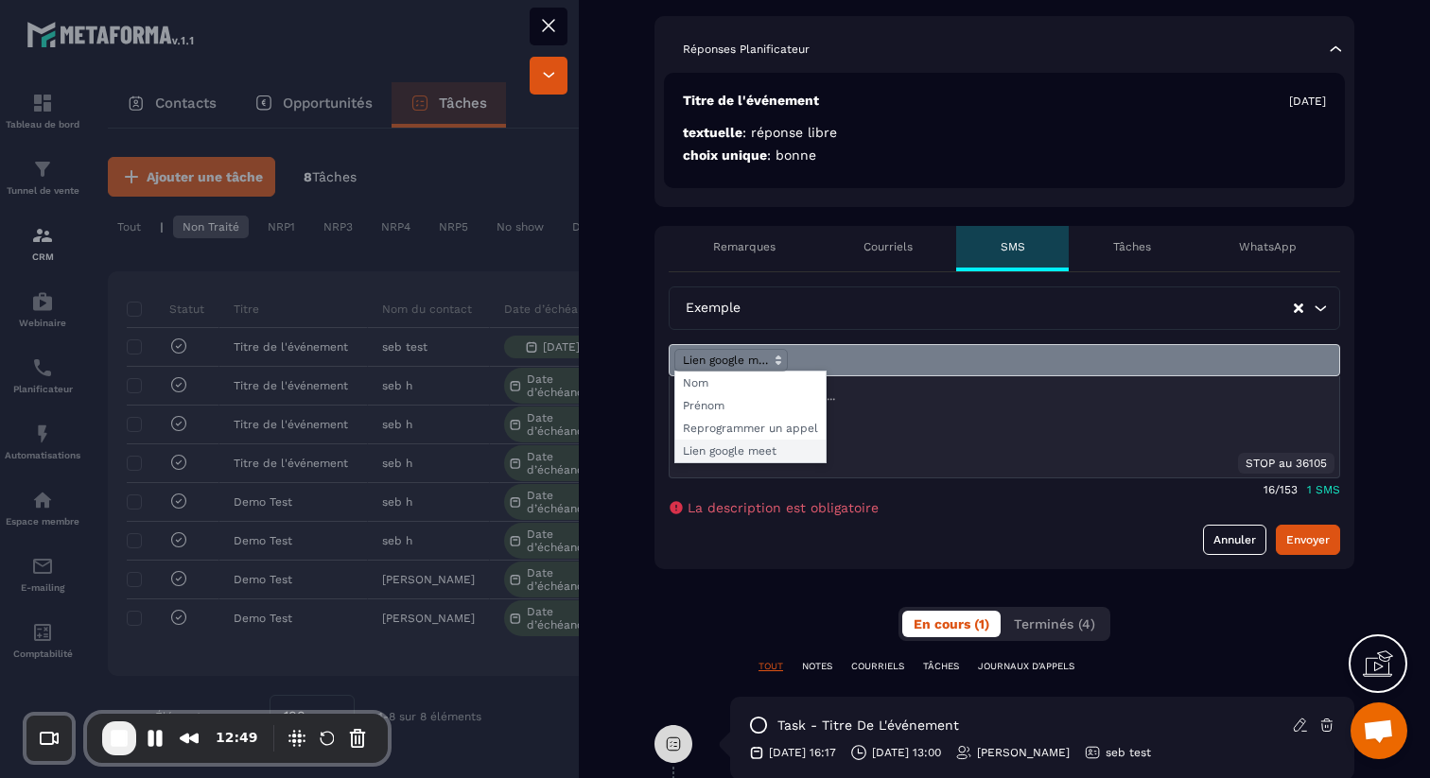
click at [769, 444] on span at bounding box center [750, 451] width 150 height 23
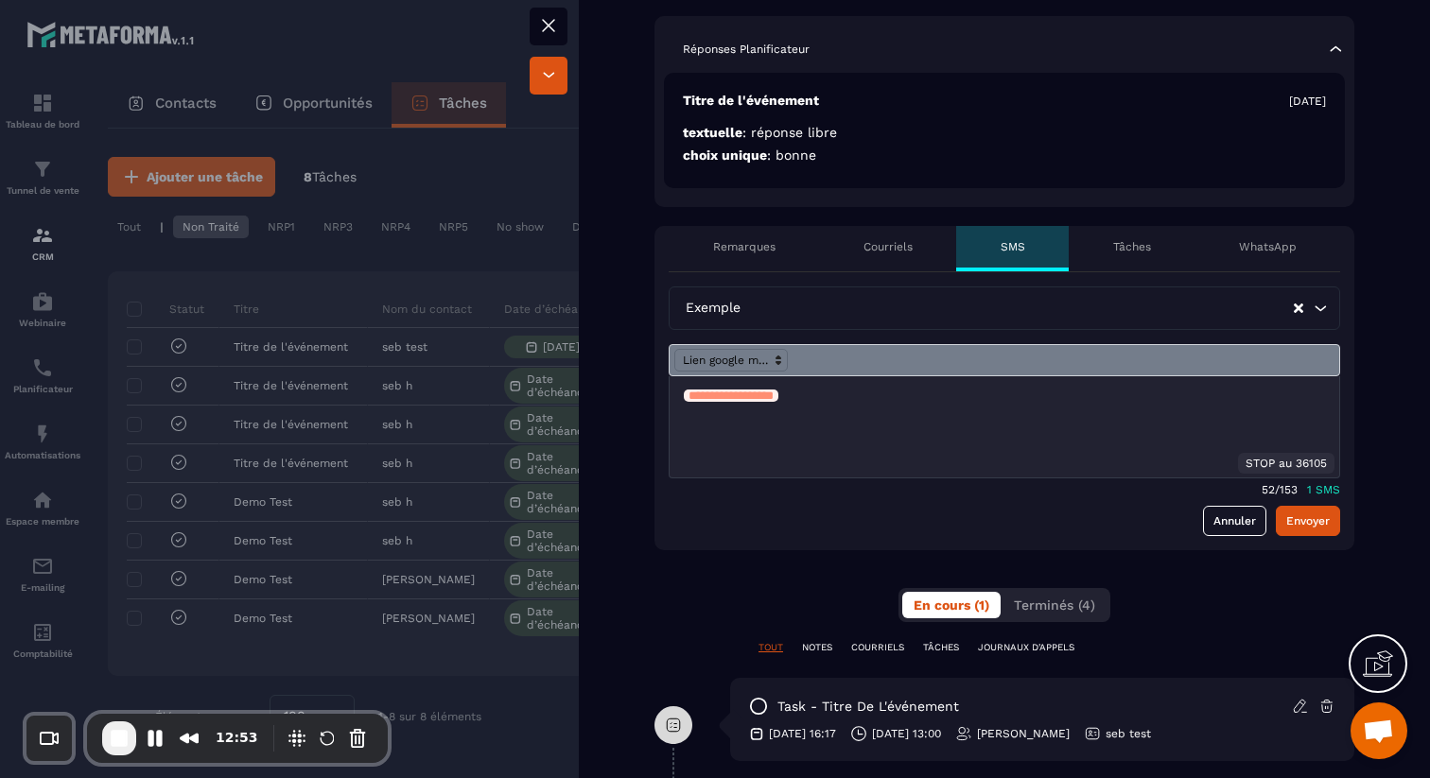
click at [1136, 239] on p "Tâches" at bounding box center [1132, 246] width 38 height 15
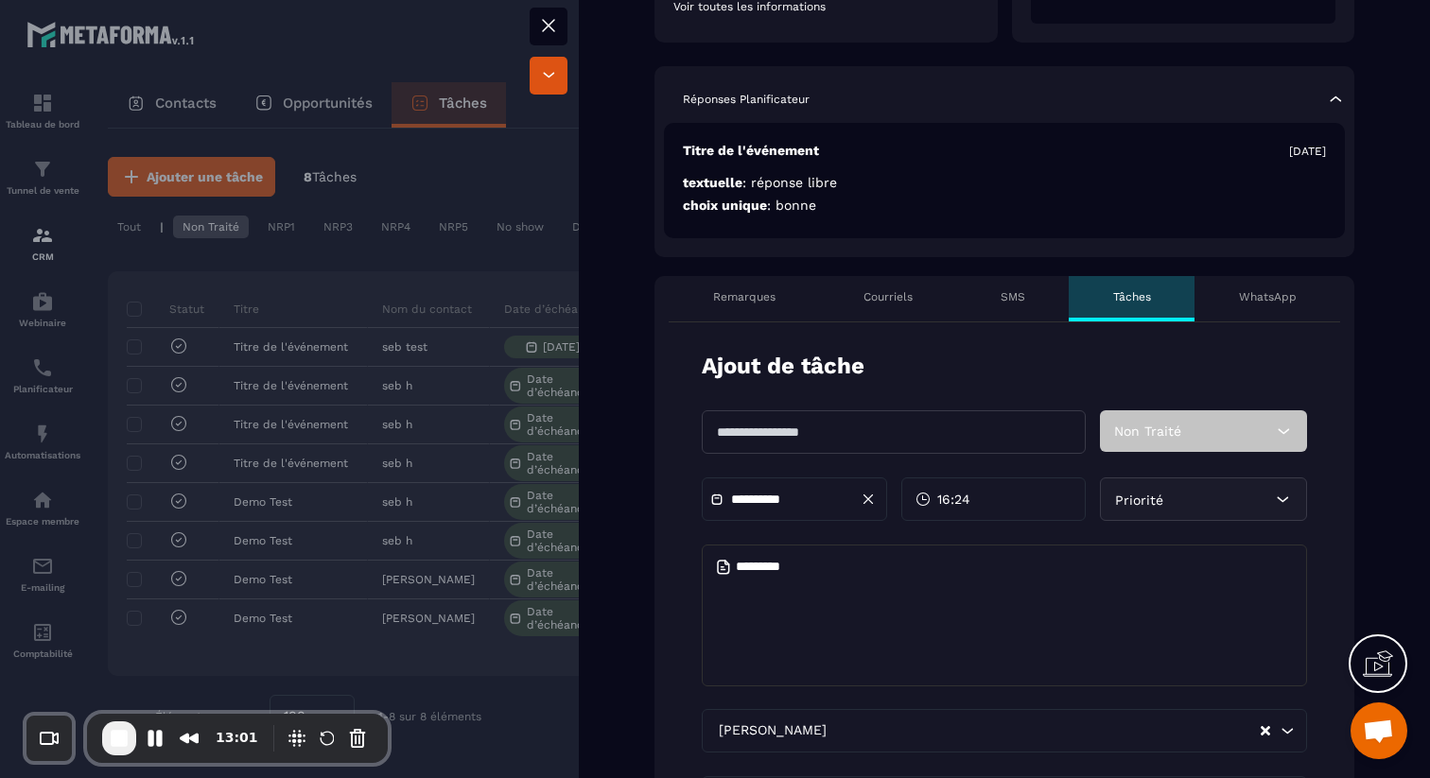
scroll to position [373, 0]
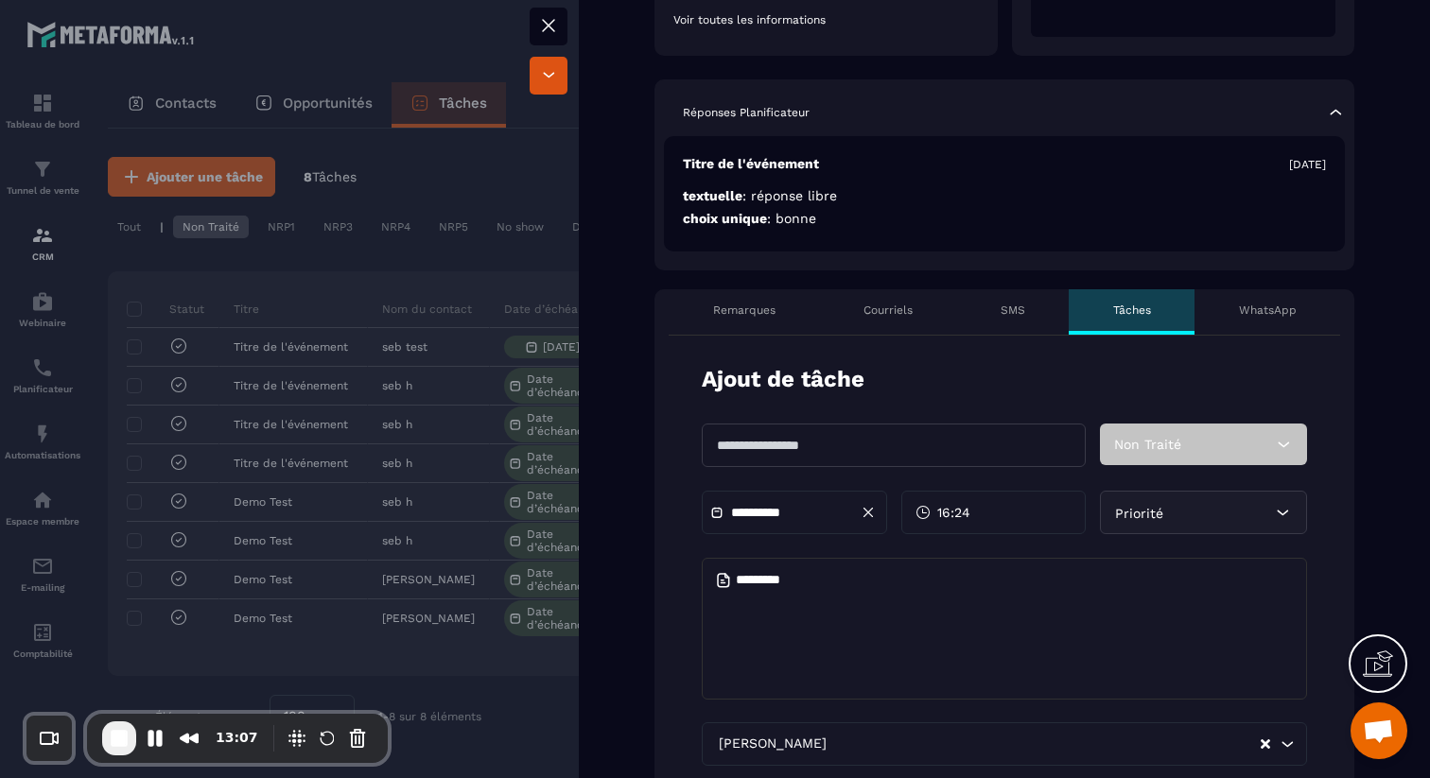
click at [1305, 321] on div "WhatsApp" at bounding box center [1267, 311] width 146 height 45
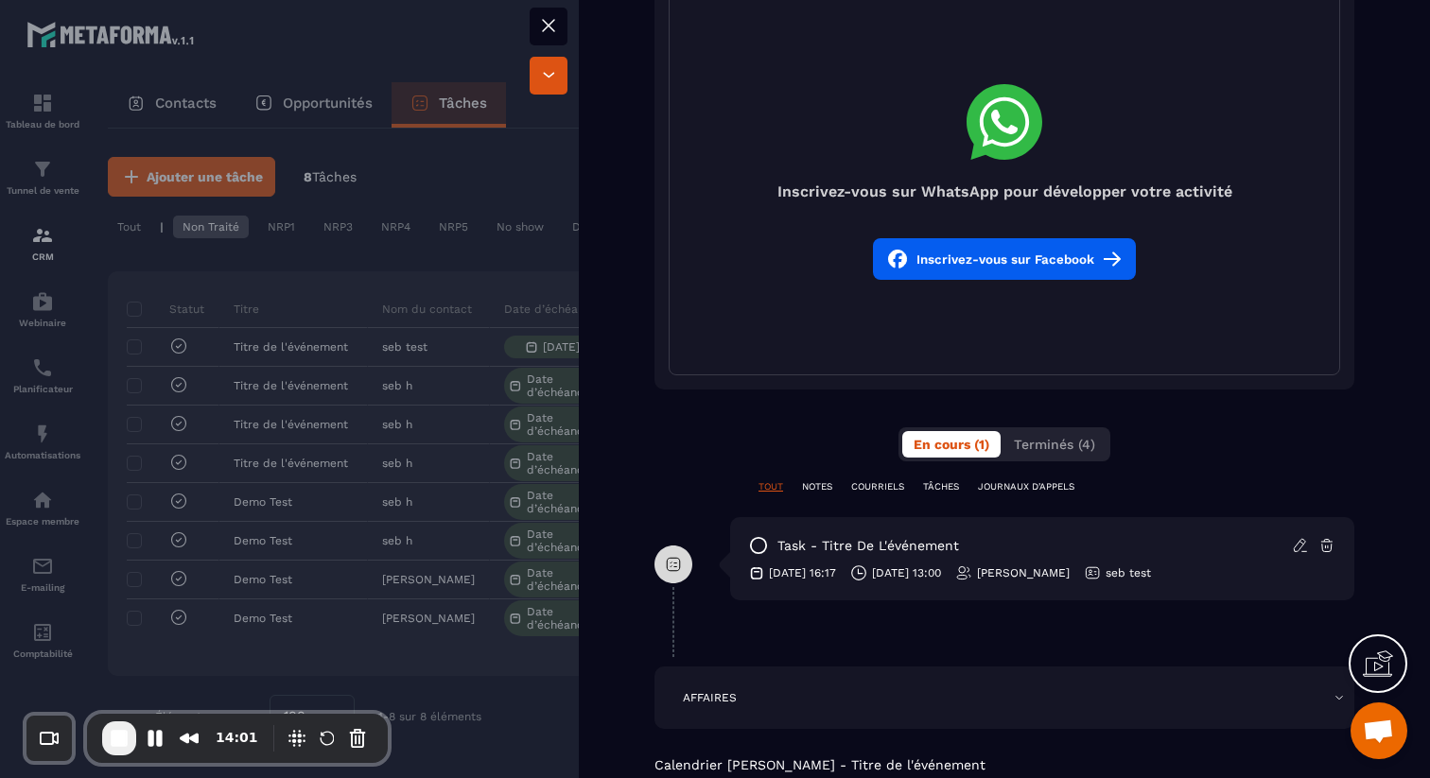
scroll to position [739, 0]
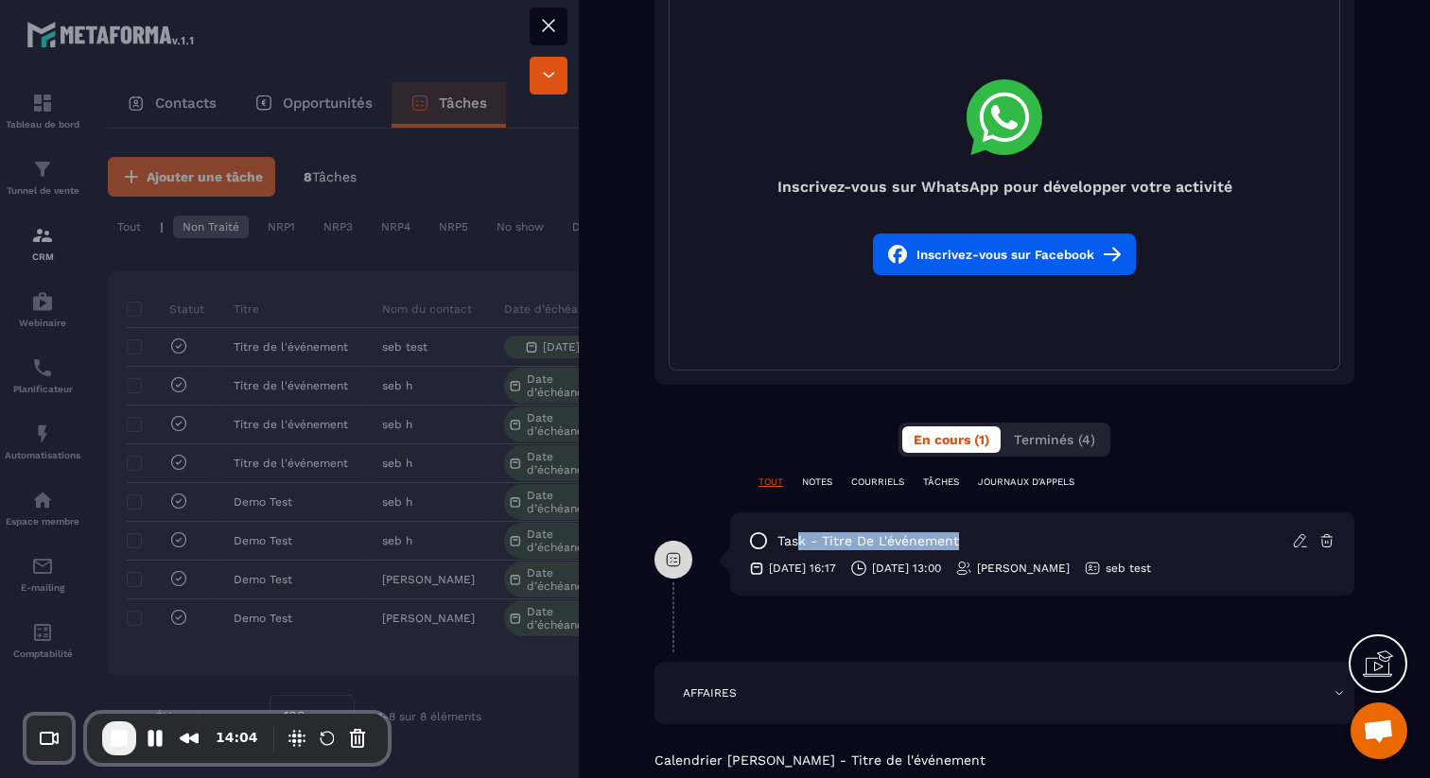
drag, startPoint x: 801, startPoint y: 541, endPoint x: 973, endPoint y: 537, distance: 172.1
click at [973, 537] on div "task - Titre de l'événement" at bounding box center [1042, 540] width 586 height 19
drag, startPoint x: 777, startPoint y: 569, endPoint x: 842, endPoint y: 569, distance: 64.3
click at [836, 569] on p "[DATE] 16:17" at bounding box center [802, 568] width 67 height 15
drag, startPoint x: 890, startPoint y: 570, endPoint x: 992, endPoint y: 562, distance: 102.5
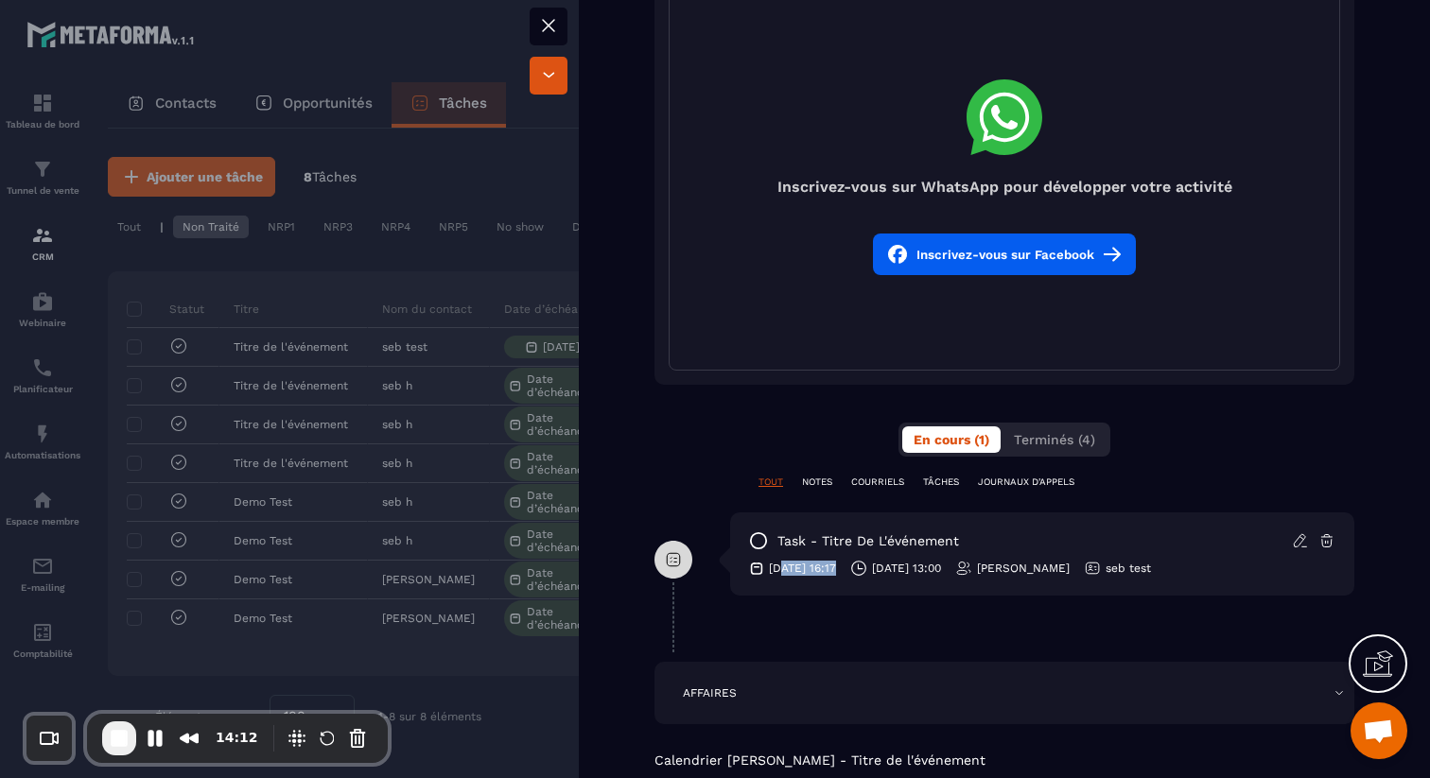
click at [992, 562] on div "[DATE] 16:17 [DATE] 13:00 [PERSON_NAME] test" at bounding box center [1042, 568] width 586 height 17
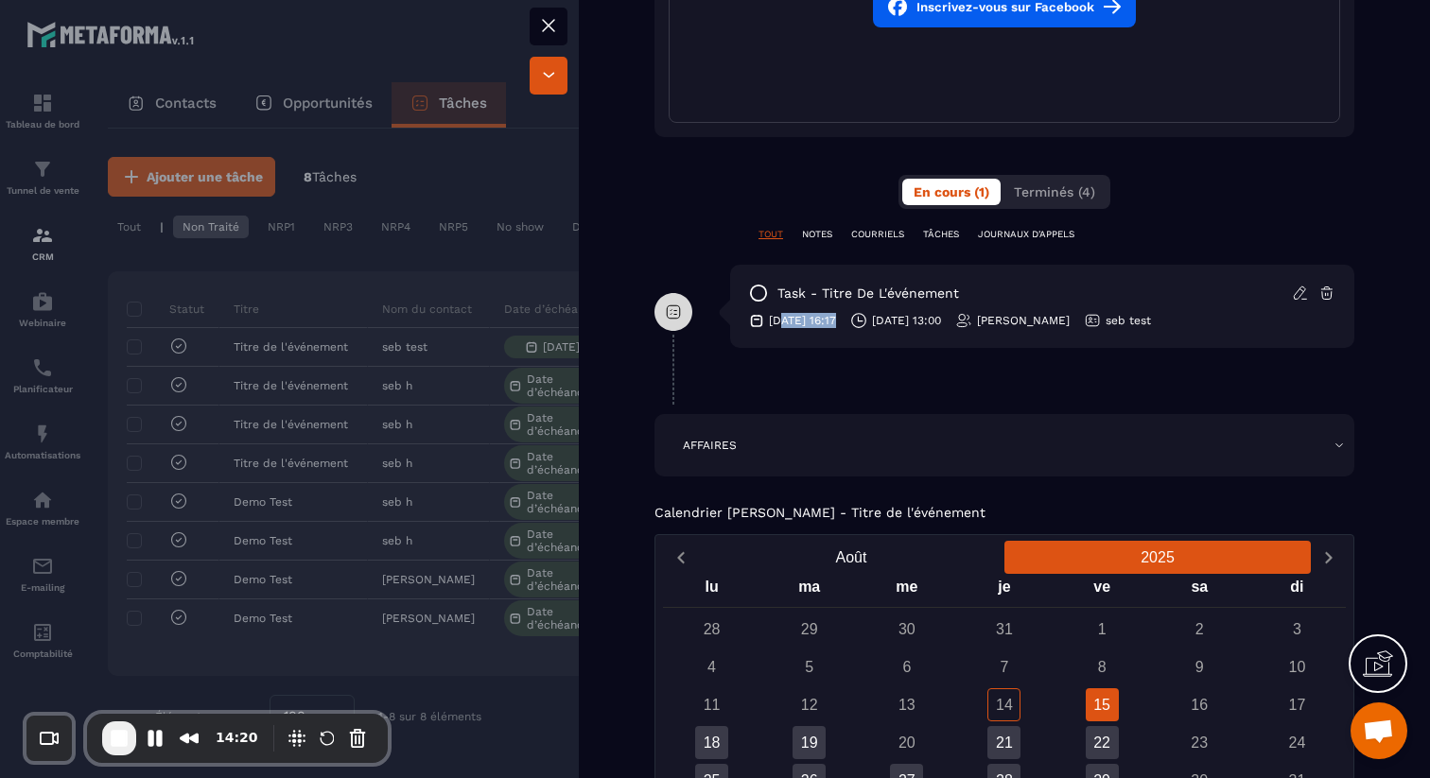
scroll to position [969, 0]
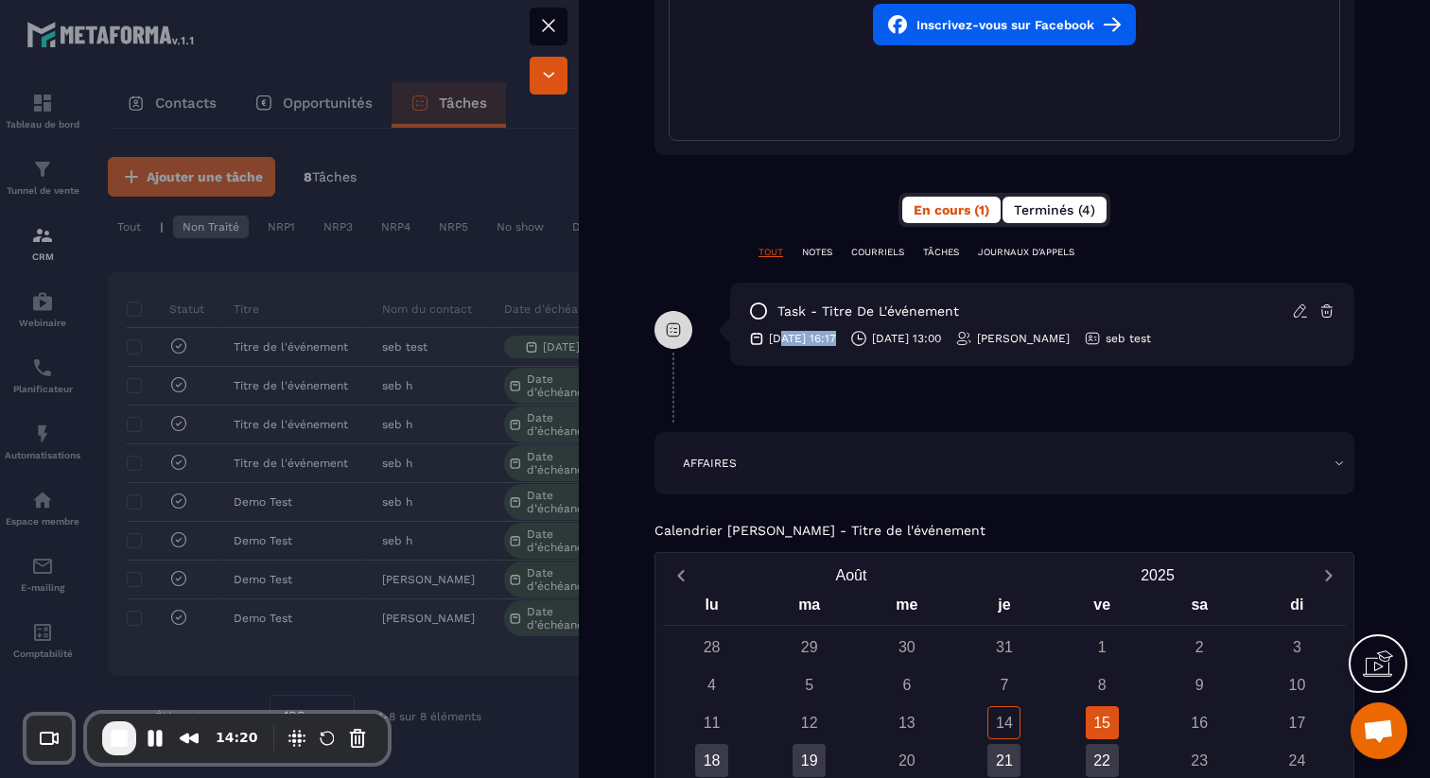
click at [1081, 210] on span "Terminés (4)" at bounding box center [1054, 209] width 81 height 15
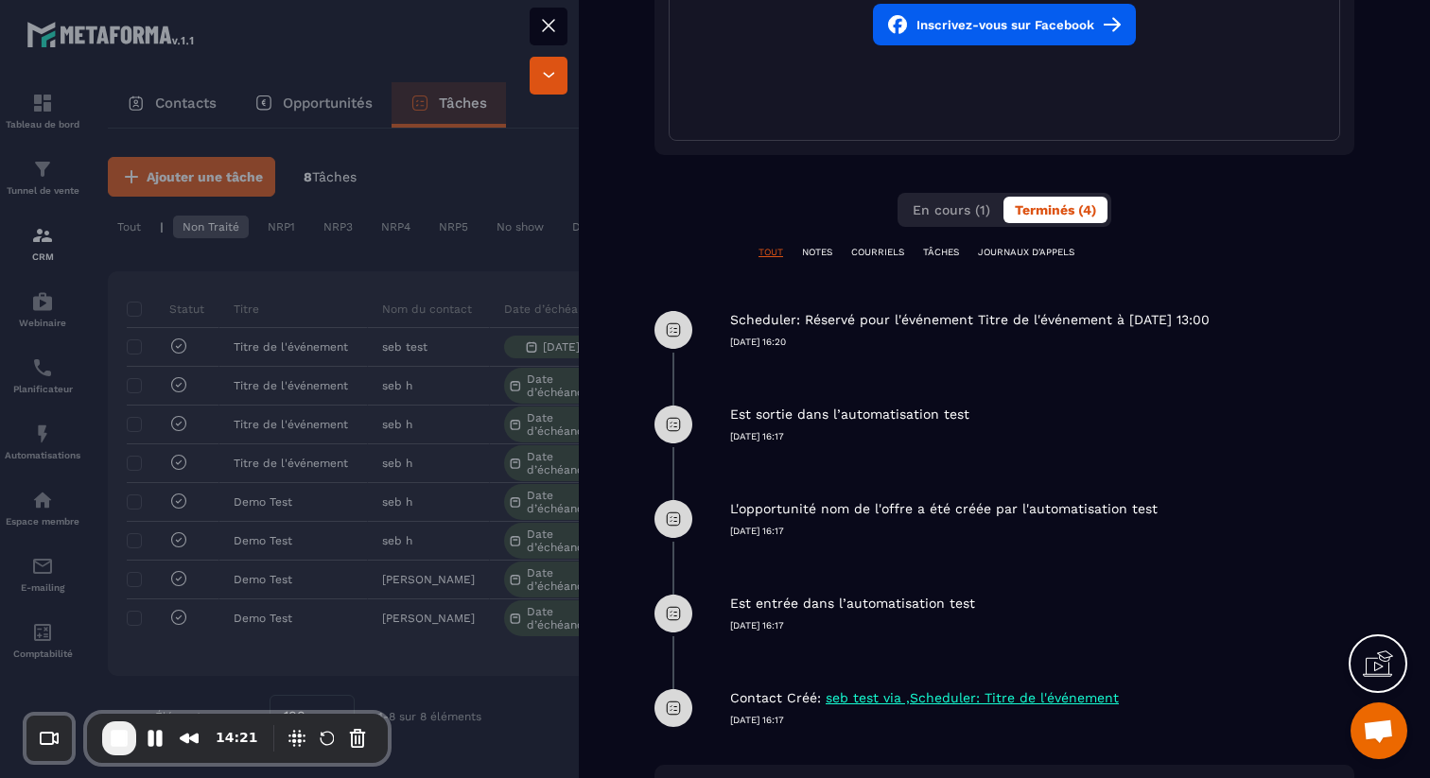
scroll to position [1044, 0]
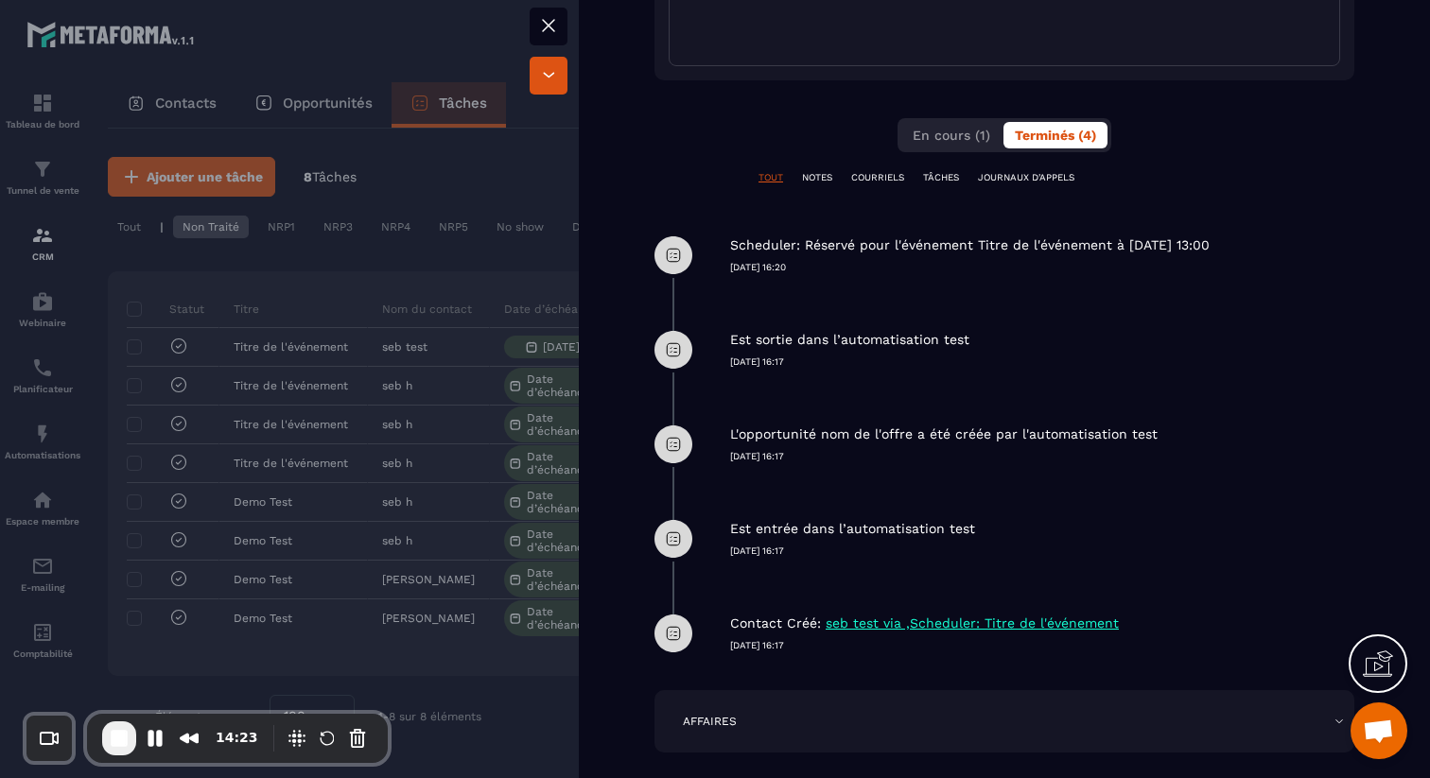
drag, startPoint x: 738, startPoint y: 247, endPoint x: 1262, endPoint y: 252, distance: 523.8
click at [1262, 252] on div "Scheduler: Réservé pour l'événement Titre de l'événement à [DATE] 13:00" at bounding box center [1042, 245] width 624 height 18
drag, startPoint x: 706, startPoint y: 340, endPoint x: 1039, endPoint y: 334, distance: 332.9
click at [1039, 334] on div "Est sortie dans l’automatisation test [DATE] 16:17" at bounding box center [1004, 350] width 700 height 95
drag, startPoint x: 751, startPoint y: 436, endPoint x: 1166, endPoint y: 461, distance: 415.9
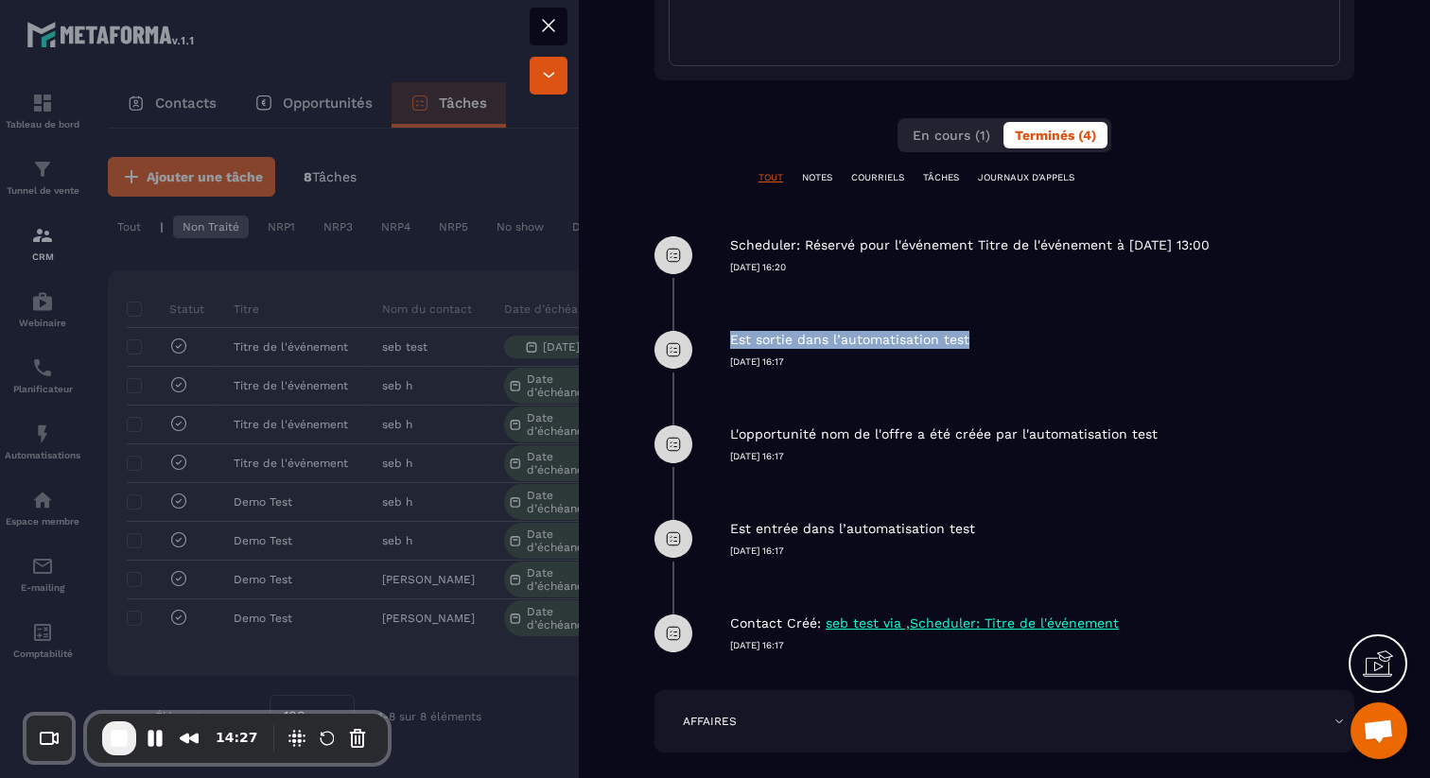
click at [1166, 461] on div "L'opportunité nom de l'offre a été créée par l'automatisation test [DATE] 16:17" at bounding box center [1042, 430] width 624 height 66
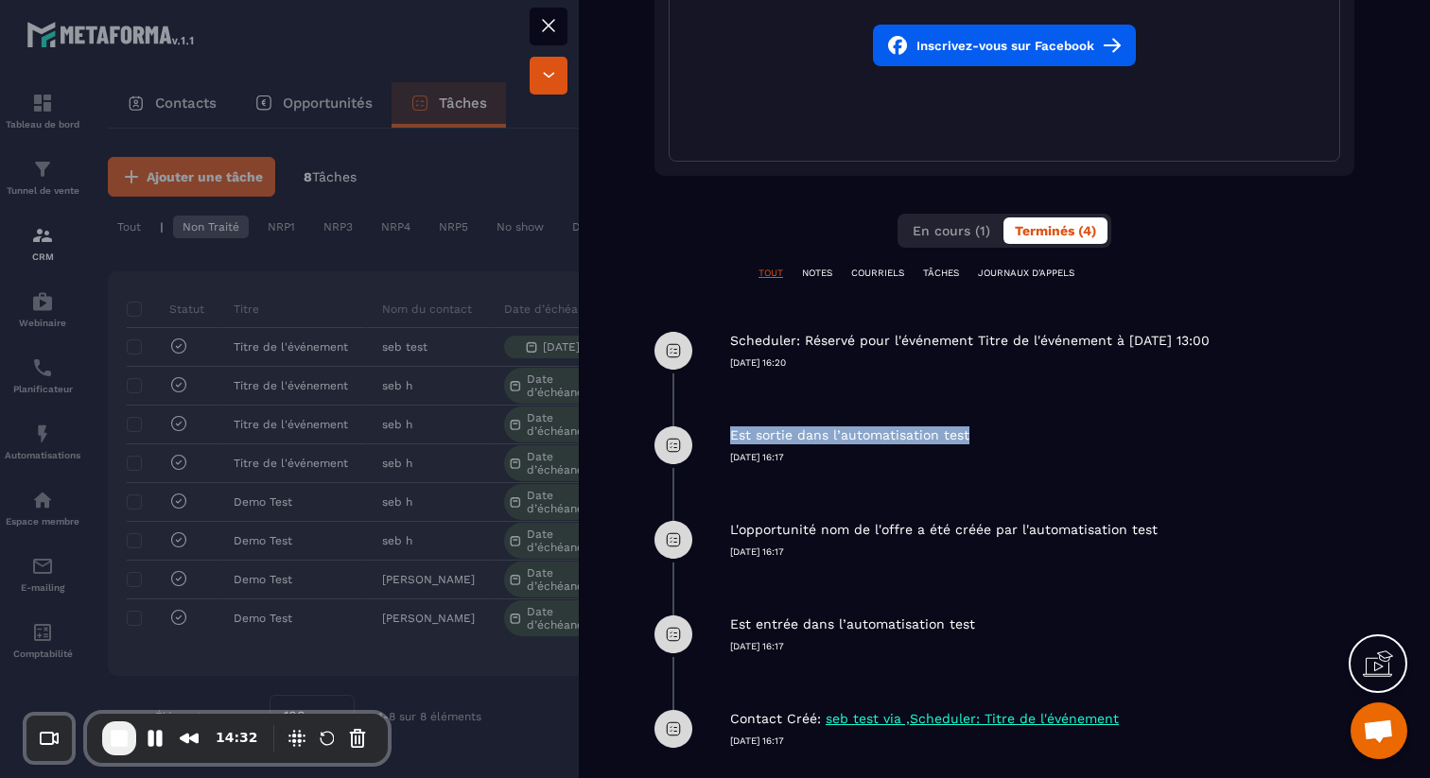
scroll to position [877, 0]
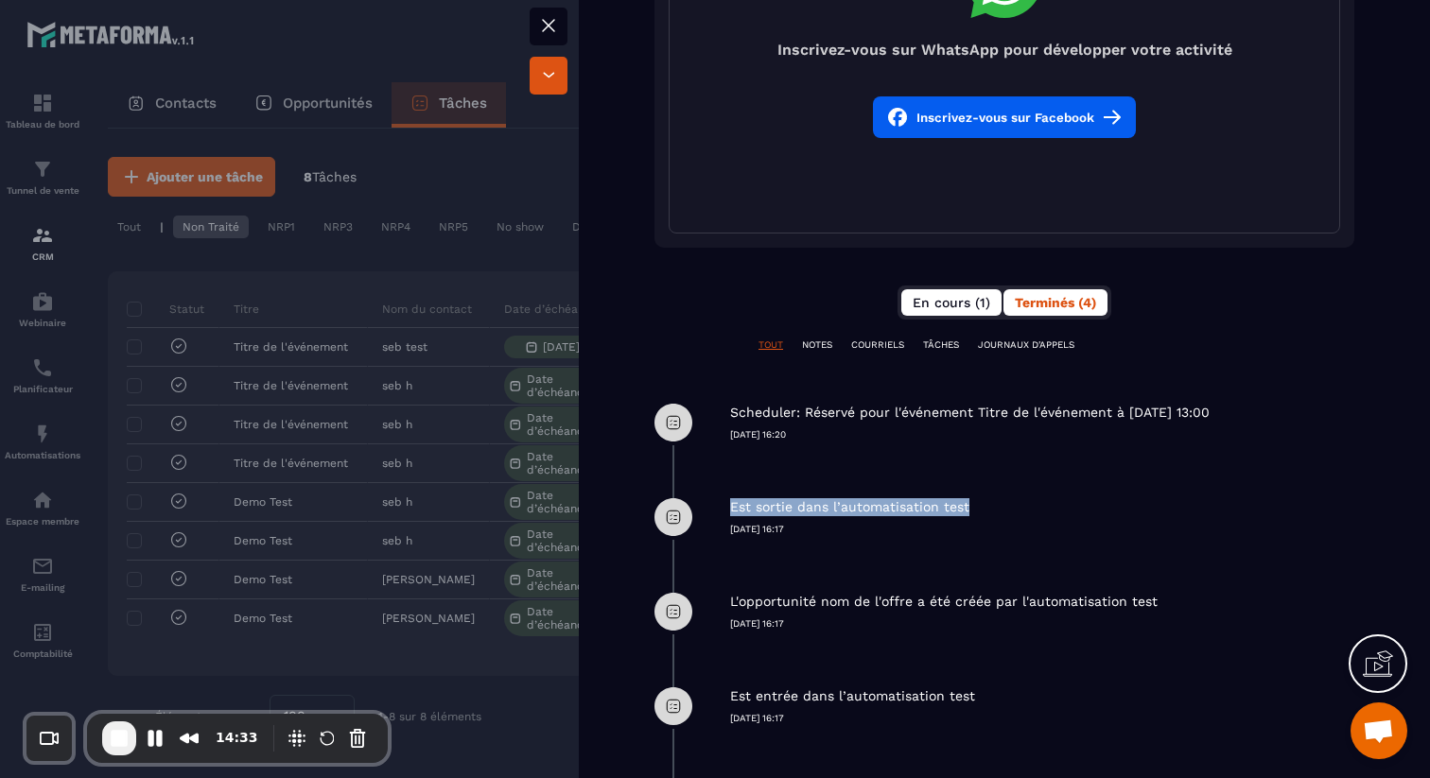
click at [956, 305] on span "En cours (1)" at bounding box center [951, 302] width 78 height 15
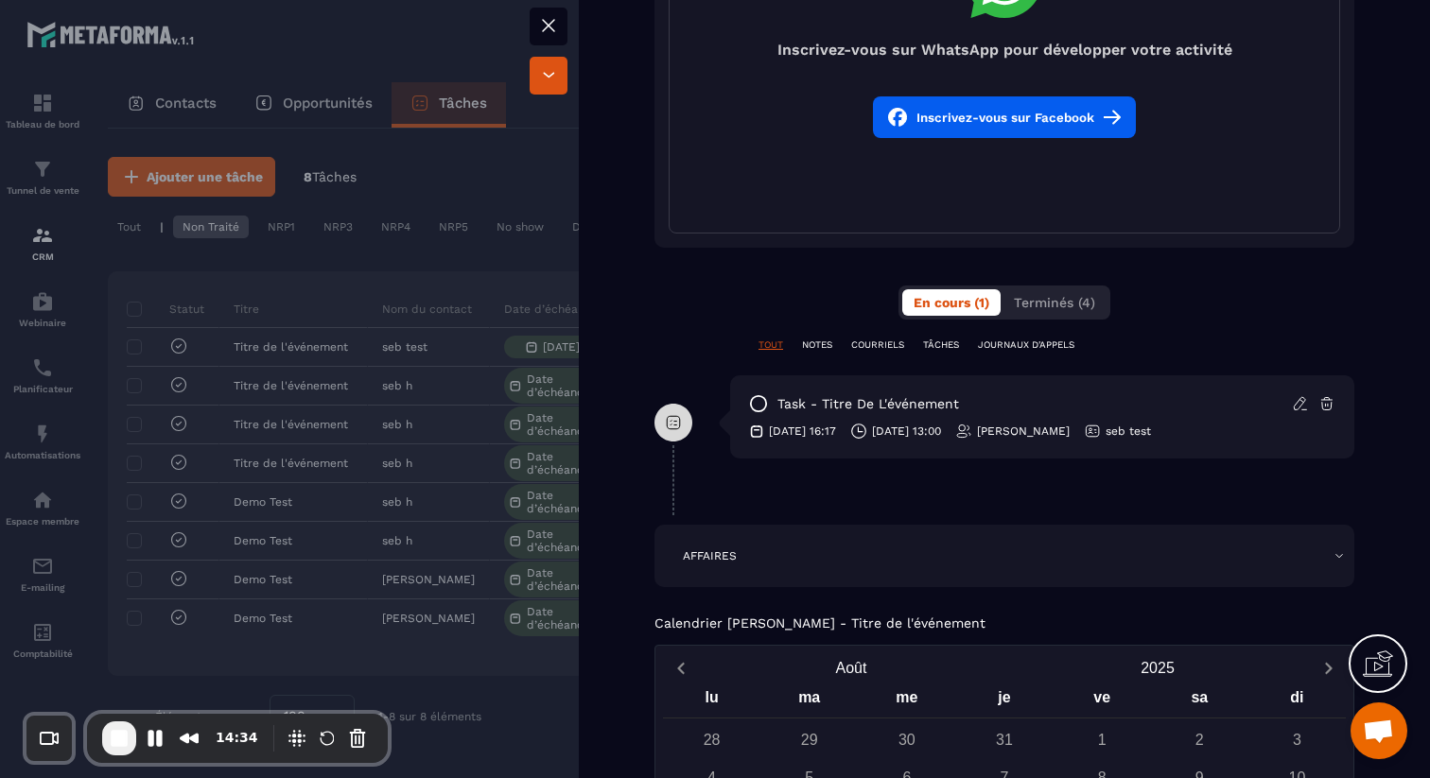
click at [1005, 339] on p "JOURNAUX D'APPELS" at bounding box center [1026, 345] width 96 height 13
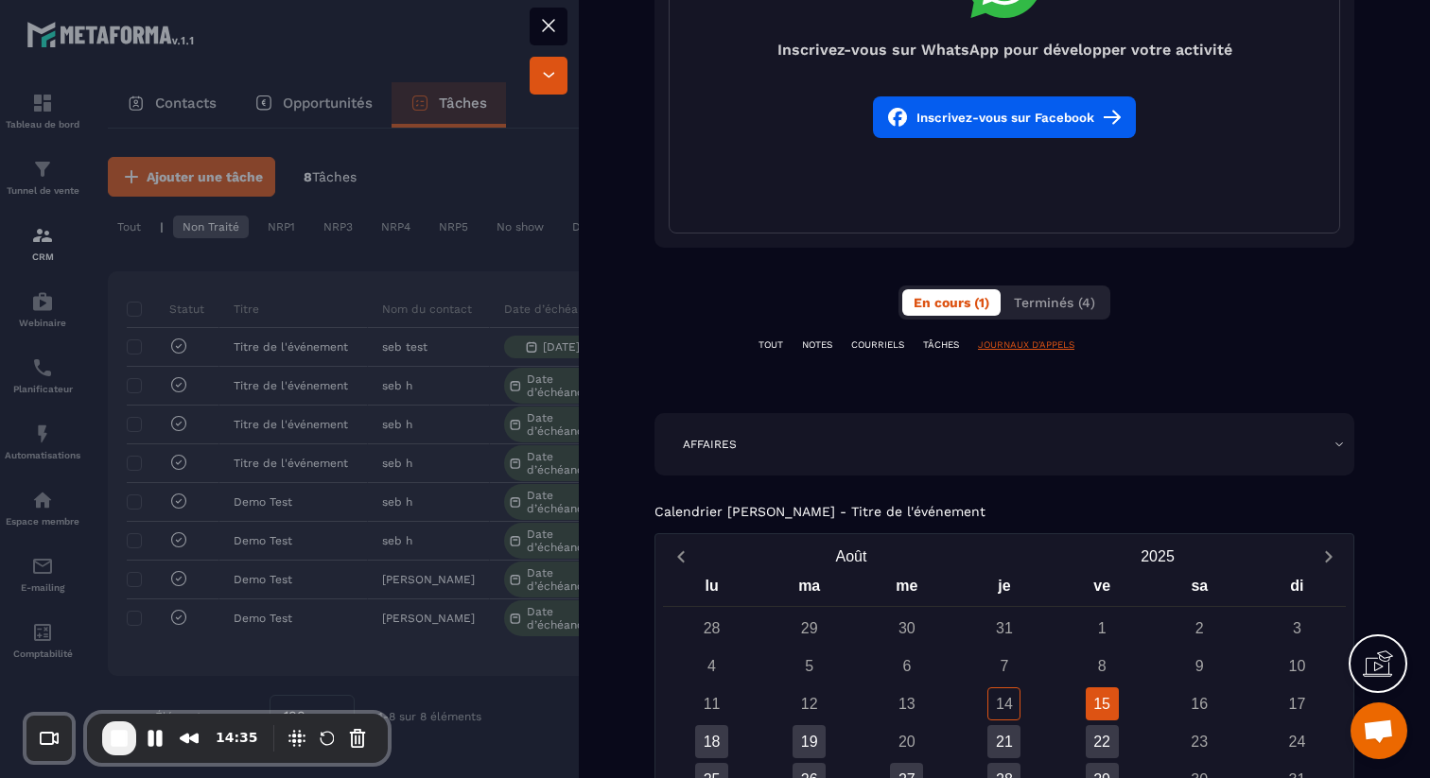
click at [926, 339] on p "TÂCHES" at bounding box center [941, 345] width 36 height 13
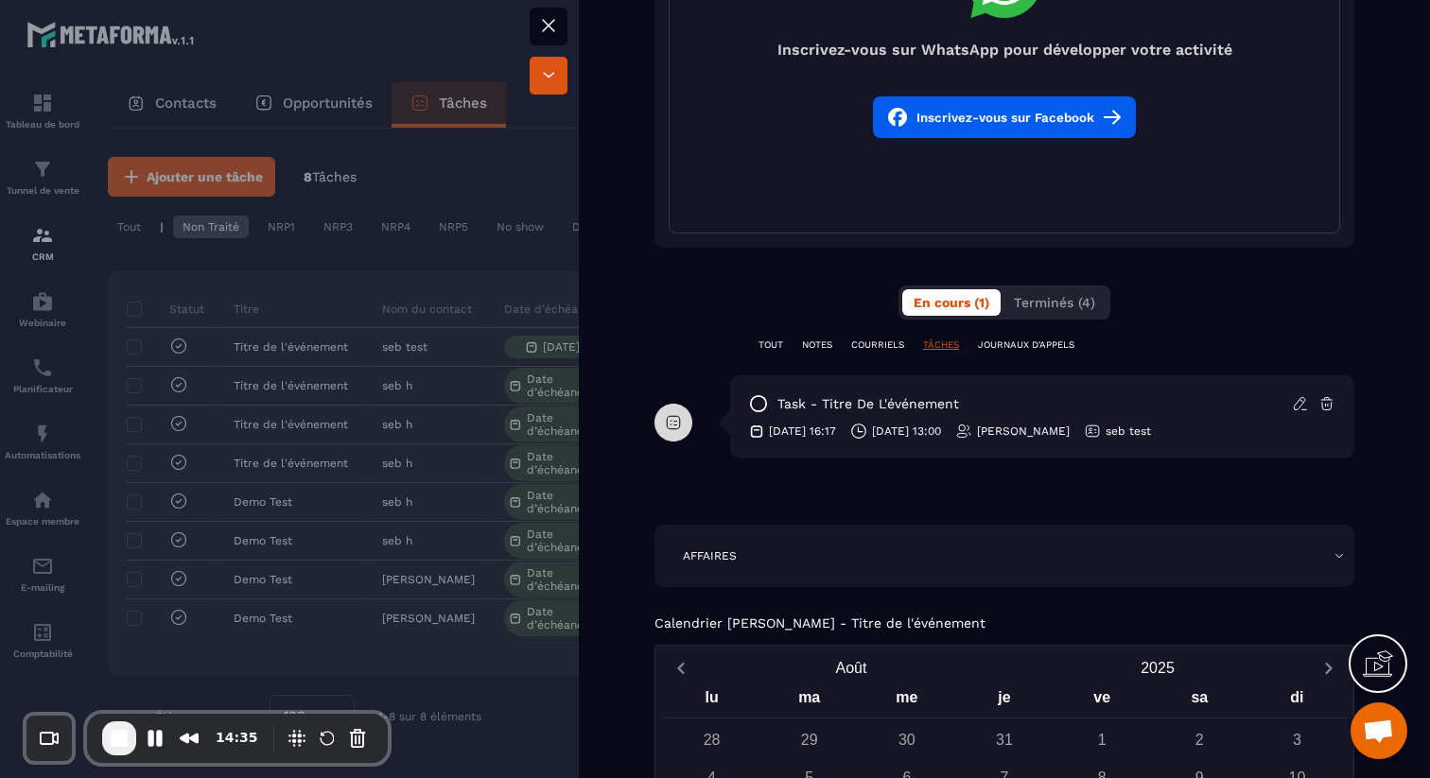
click at [926, 339] on p "TÂCHES" at bounding box center [941, 345] width 36 height 13
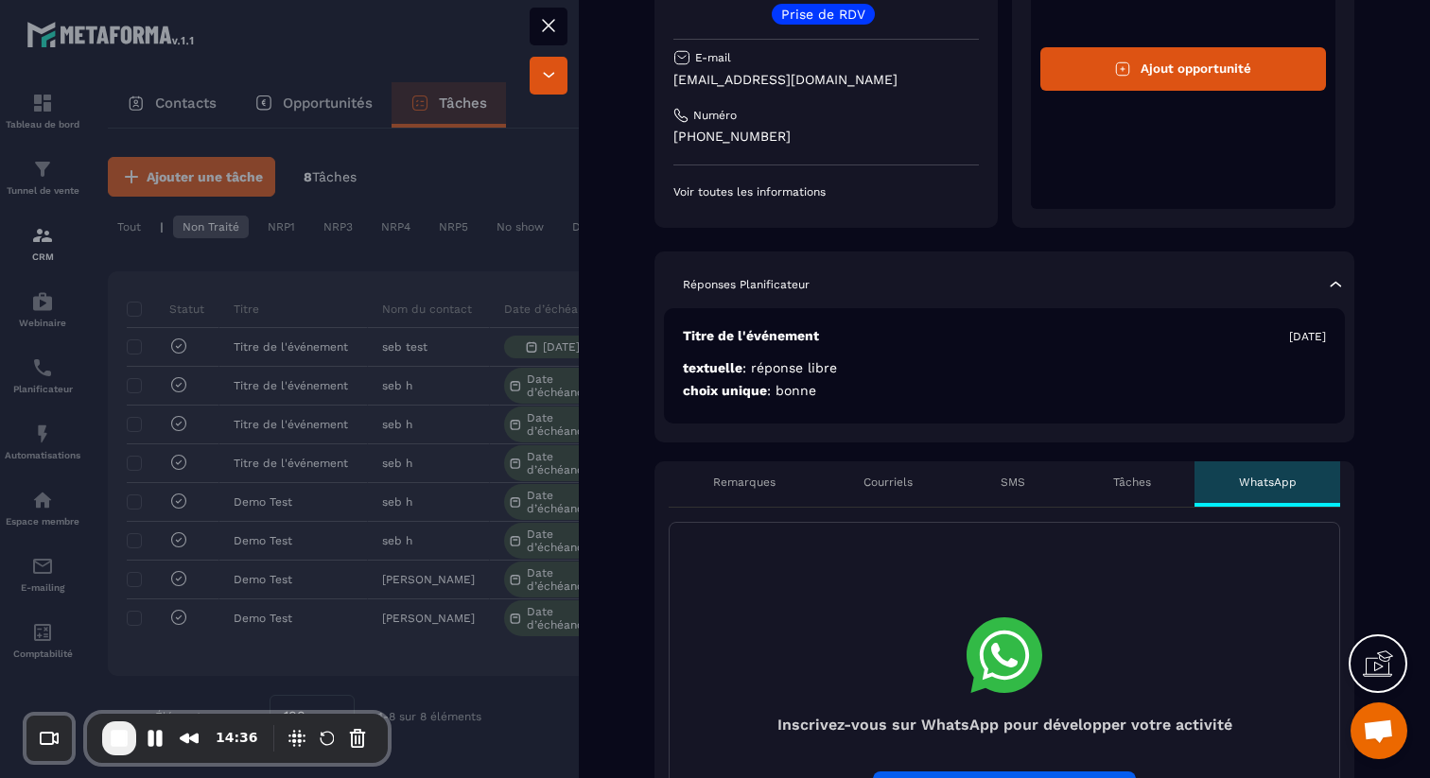
scroll to position [0, 0]
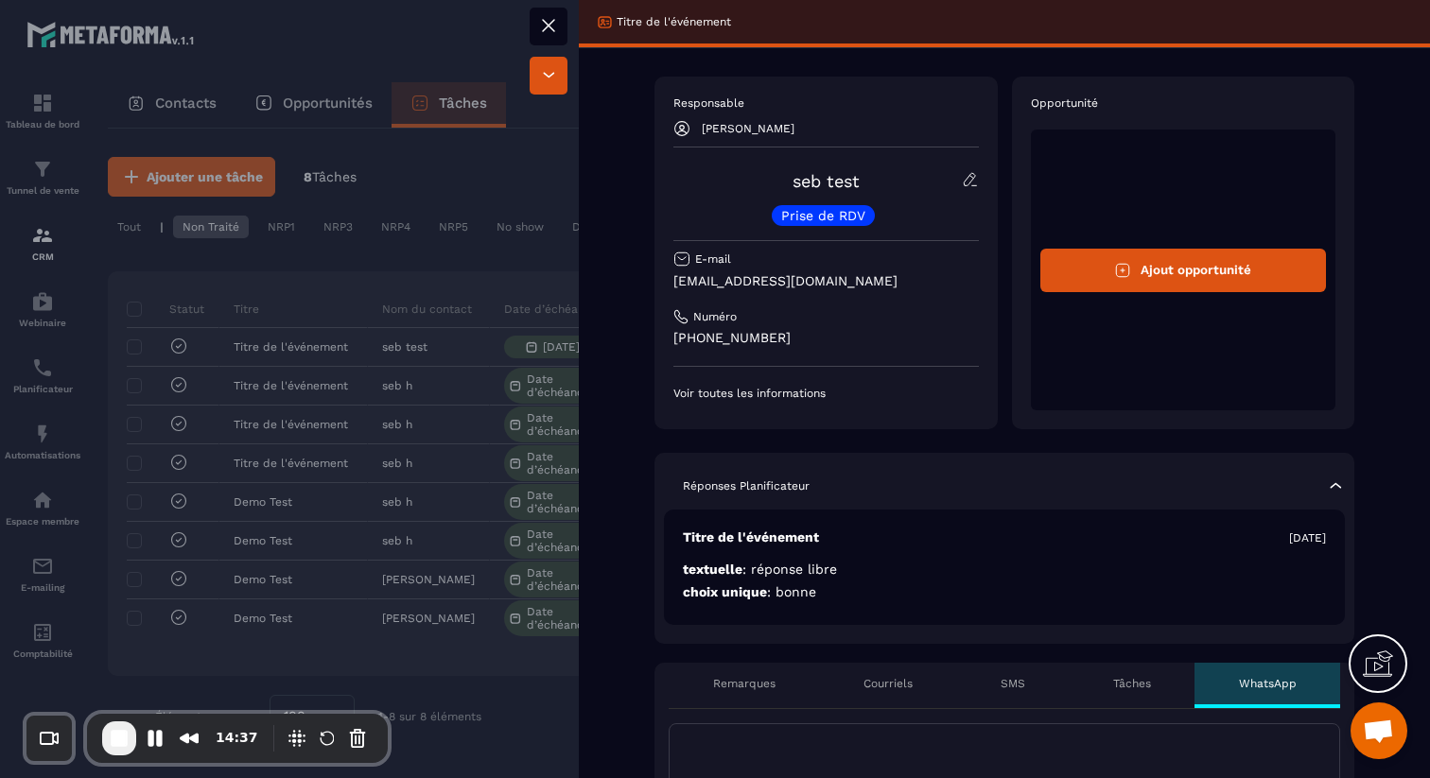
click at [545, 28] on icon at bounding box center [548, 25] width 11 height 11
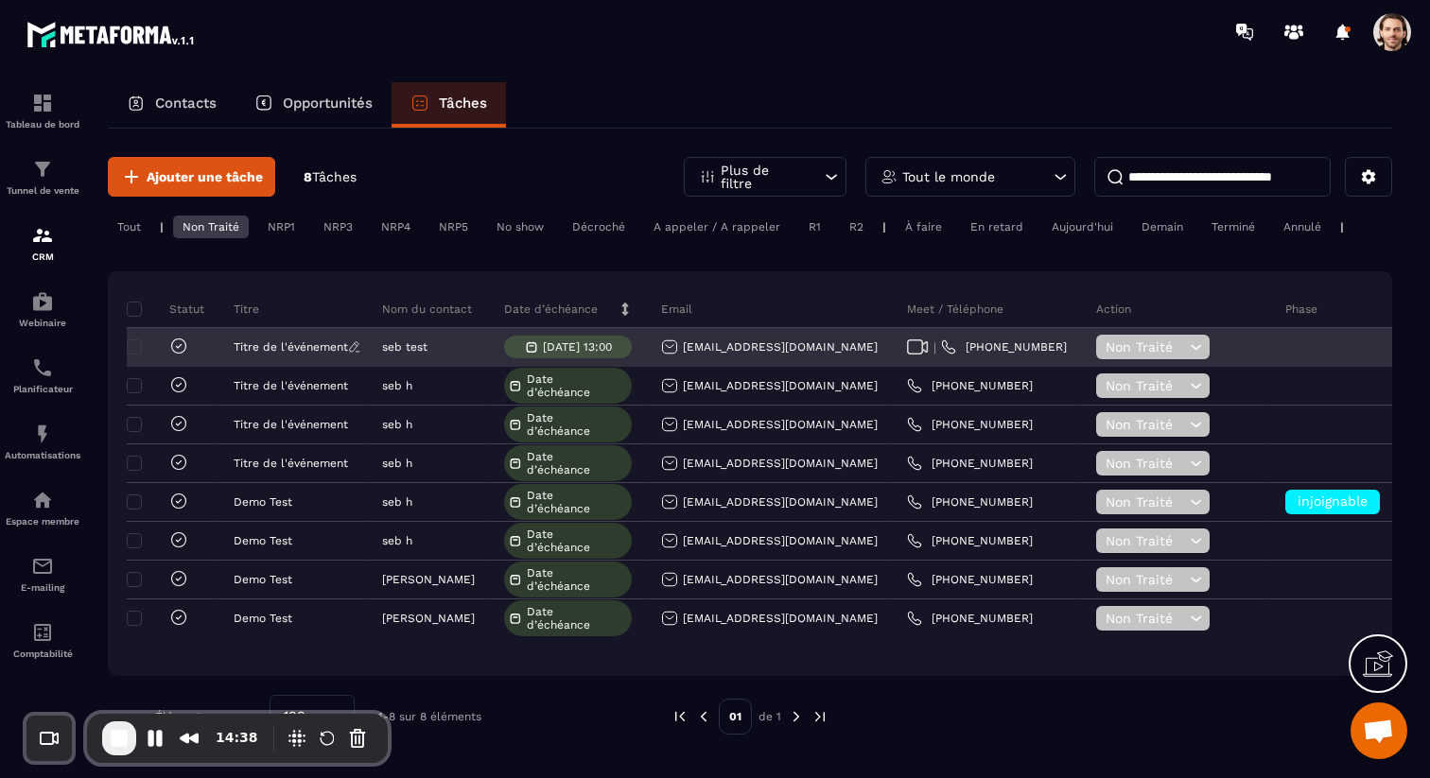
click at [316, 347] on p "Titre de l'événement" at bounding box center [291, 346] width 114 height 13
